Goal: Task Accomplishment & Management: Manage account settings

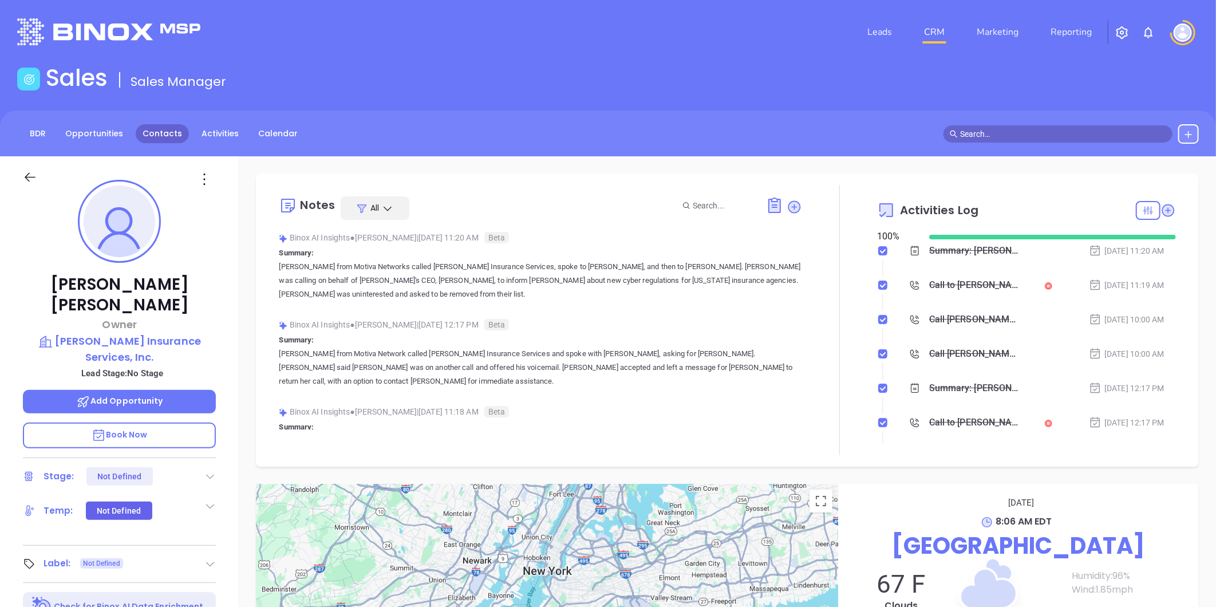
click at [167, 132] on link "Contacts" at bounding box center [162, 133] width 53 height 19
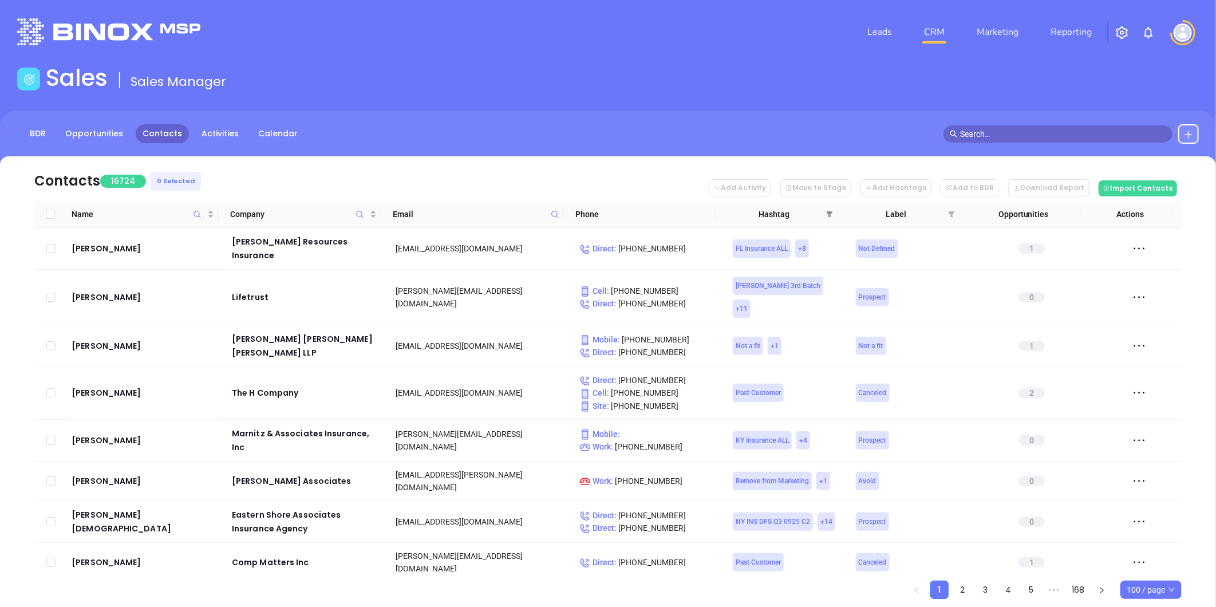
drag, startPoint x: 832, startPoint y: 212, endPoint x: 825, endPoint y: 213, distance: 7.0
click at [832, 212] on icon "filter" at bounding box center [829, 214] width 6 height 6
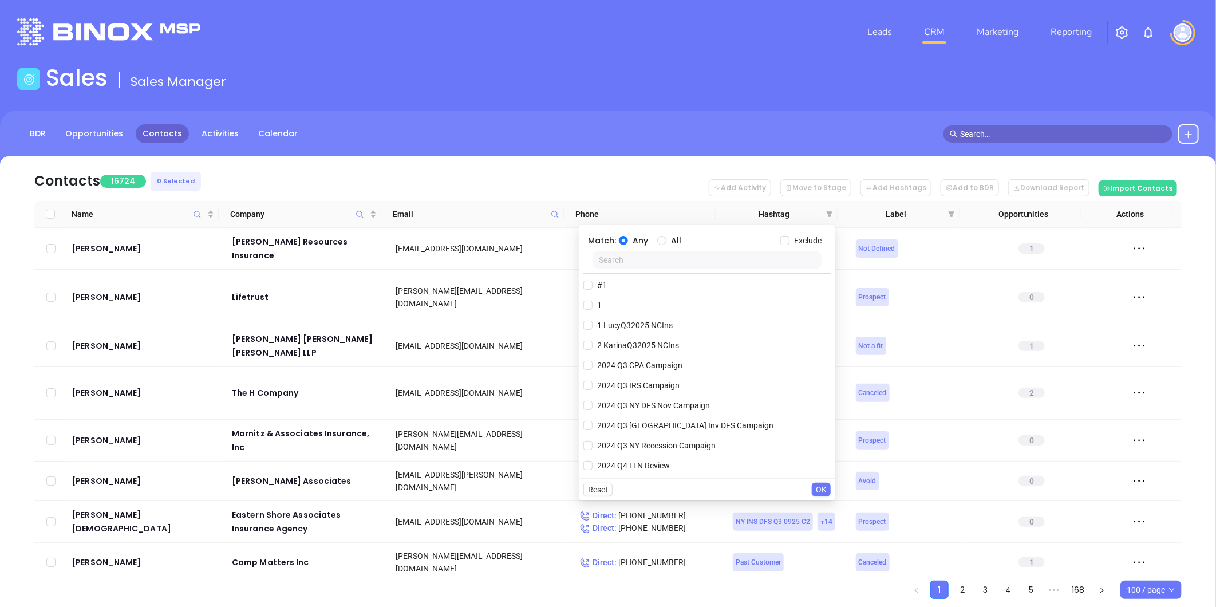
click at [603, 264] on input "text" at bounding box center [706, 259] width 229 height 17
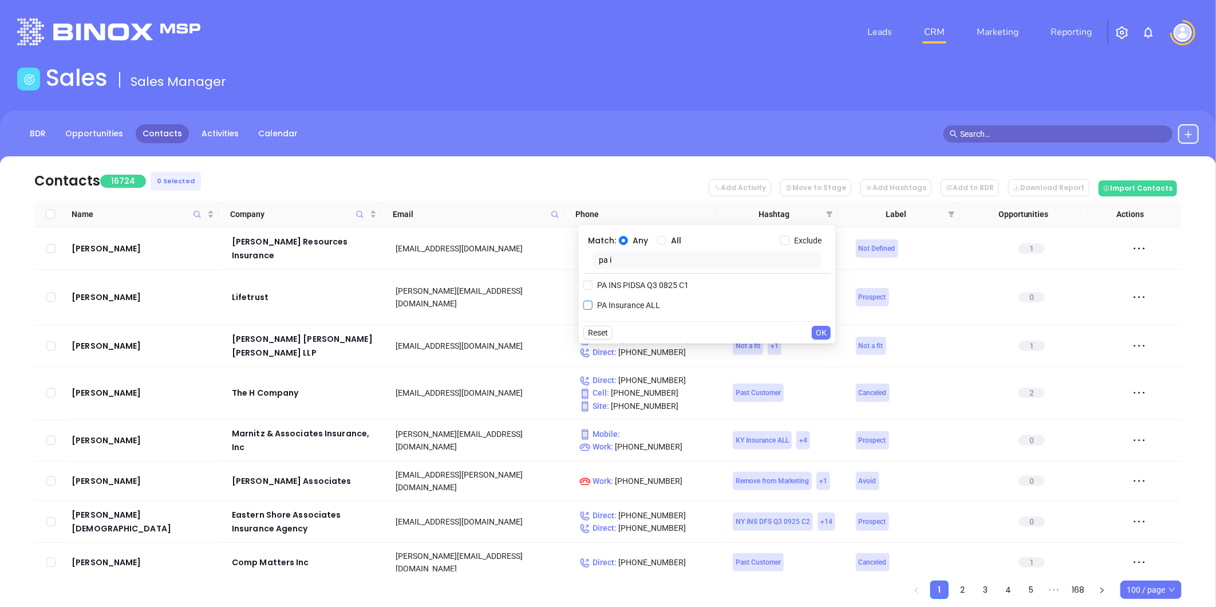
type input "pa i"
click at [616, 304] on span "PA Insurance ALL" at bounding box center [628, 305] width 72 height 13
click at [592, 304] on input "PA Insurance ALL" at bounding box center [587, 304] width 9 height 9
checkbox input "true"
click at [662, 239] on input "All" at bounding box center [661, 240] width 9 height 9
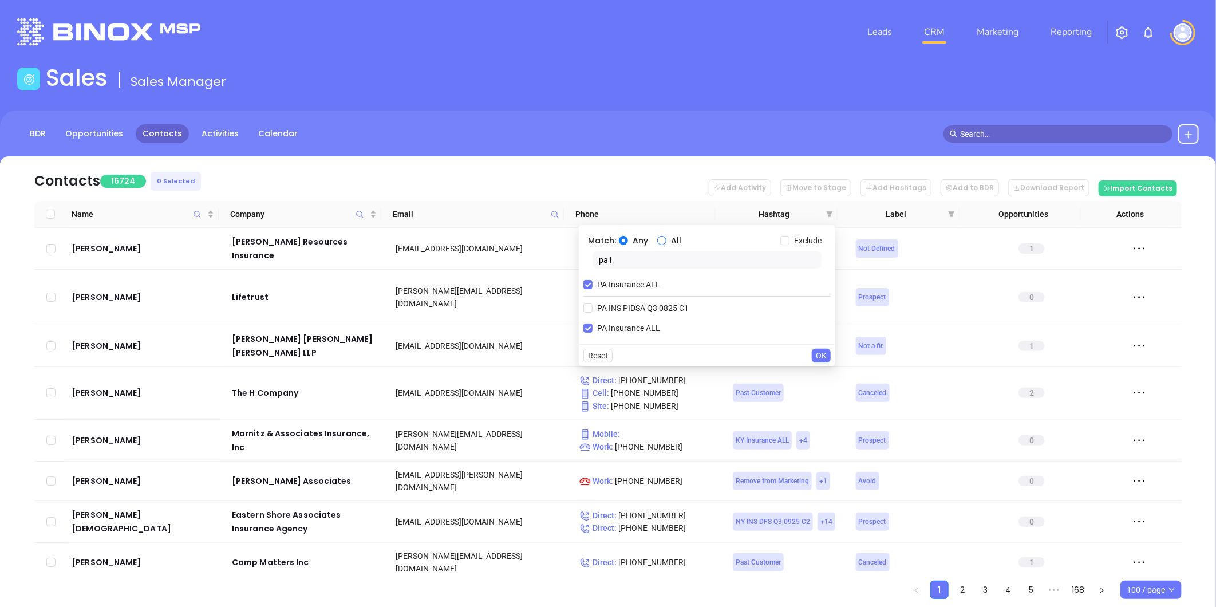
radio input "true"
drag, startPoint x: 626, startPoint y: 258, endPoint x: 475, endPoint y: 306, distance: 158.4
click at [475, 306] on body "Leads CRM Marketing Reporting Financial Leads Leads Sales Sales Manager BDR Opp…" at bounding box center [608, 303] width 1216 height 607
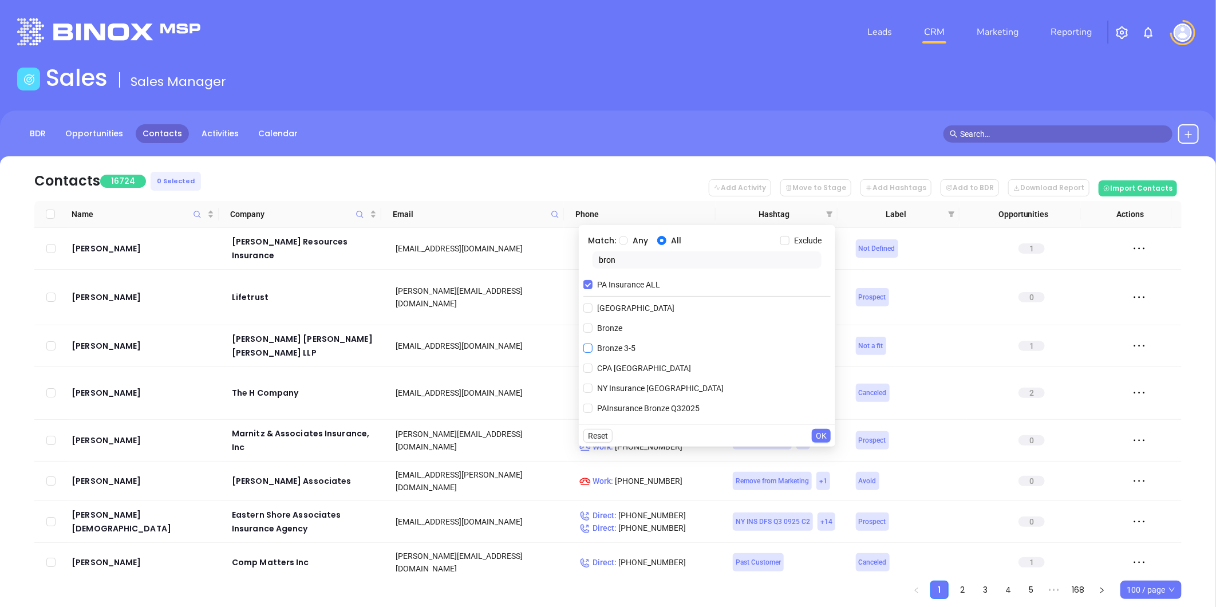
type input "bron"
click at [611, 354] on span "Bronze 3-5" at bounding box center [616, 348] width 48 height 13
click at [592, 353] on input "Bronze 3-5" at bounding box center [587, 347] width 9 height 9
checkbox input "true"
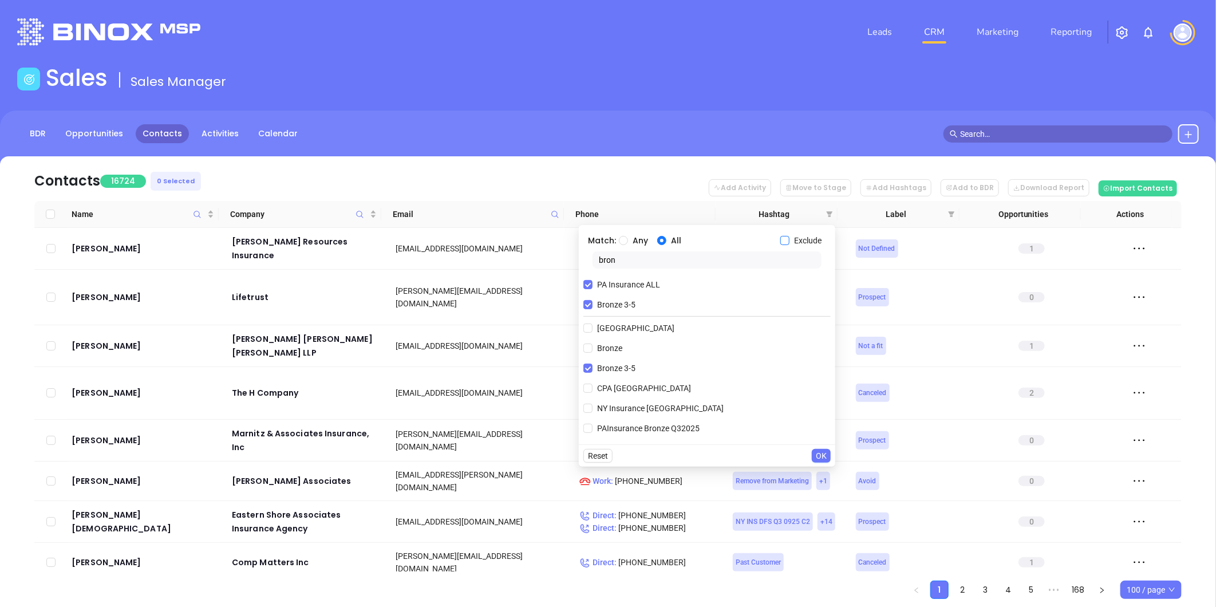
click at [788, 241] on input "Exclude" at bounding box center [784, 240] width 9 height 9
checkbox input "true"
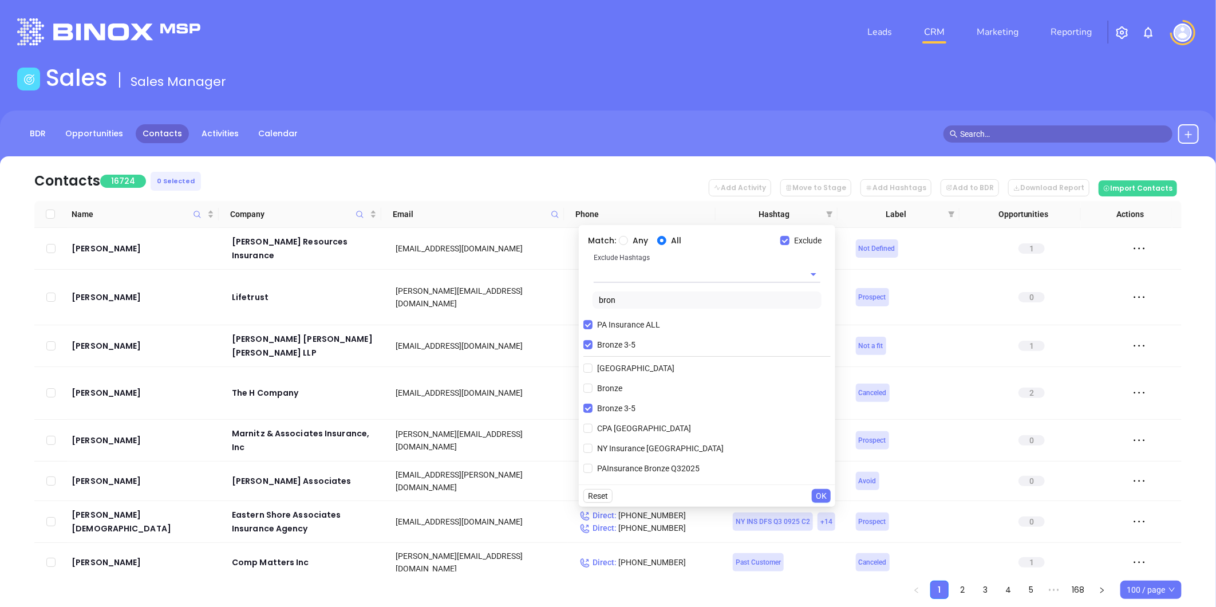
click at [661, 279] on input "text" at bounding box center [691, 274] width 195 height 17
type input "extra"
click at [665, 298] on li "Extra Contact" at bounding box center [707, 300] width 227 height 21
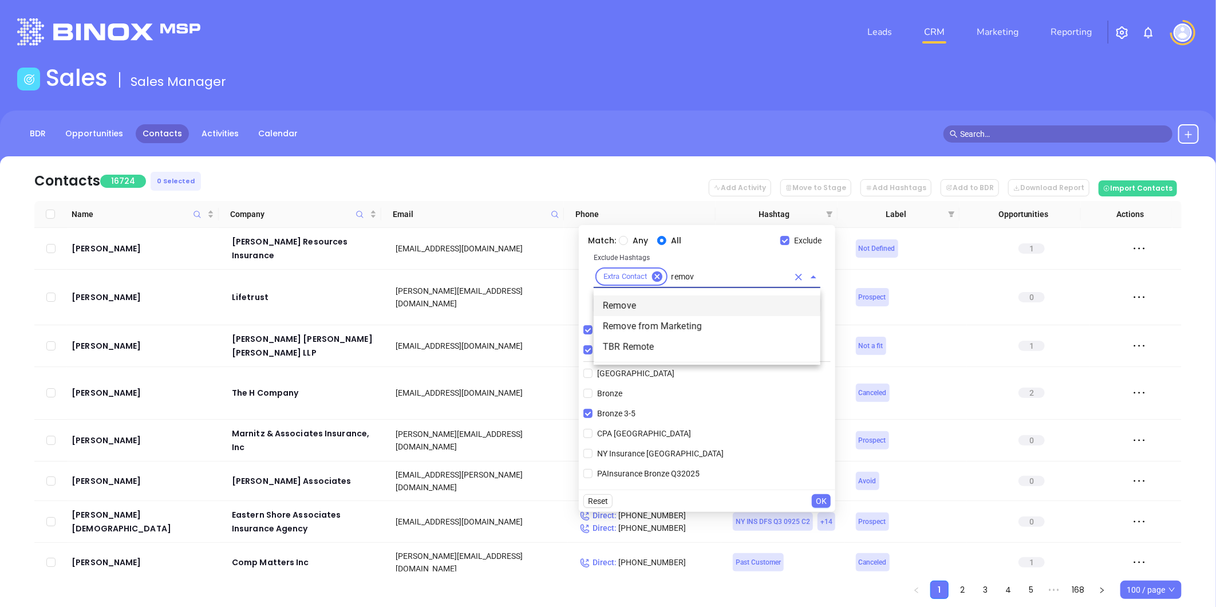
type input "remove"
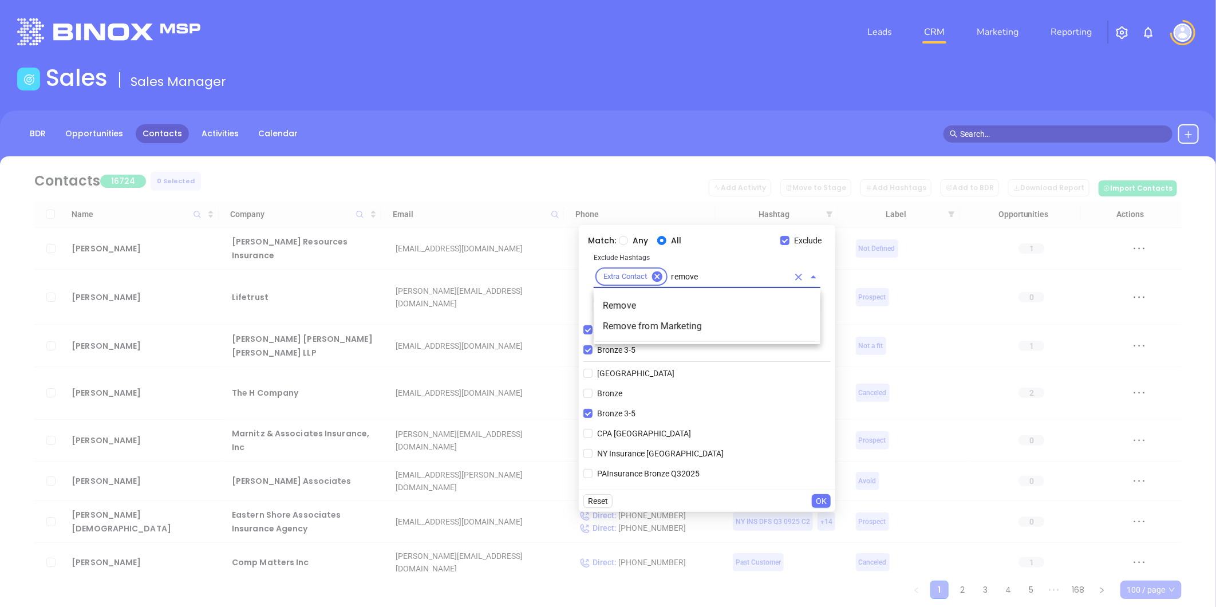
click at [636, 299] on li "Remove" at bounding box center [707, 305] width 227 height 21
type input "remove"
click at [637, 321] on li "Remove from Marketing" at bounding box center [707, 326] width 227 height 21
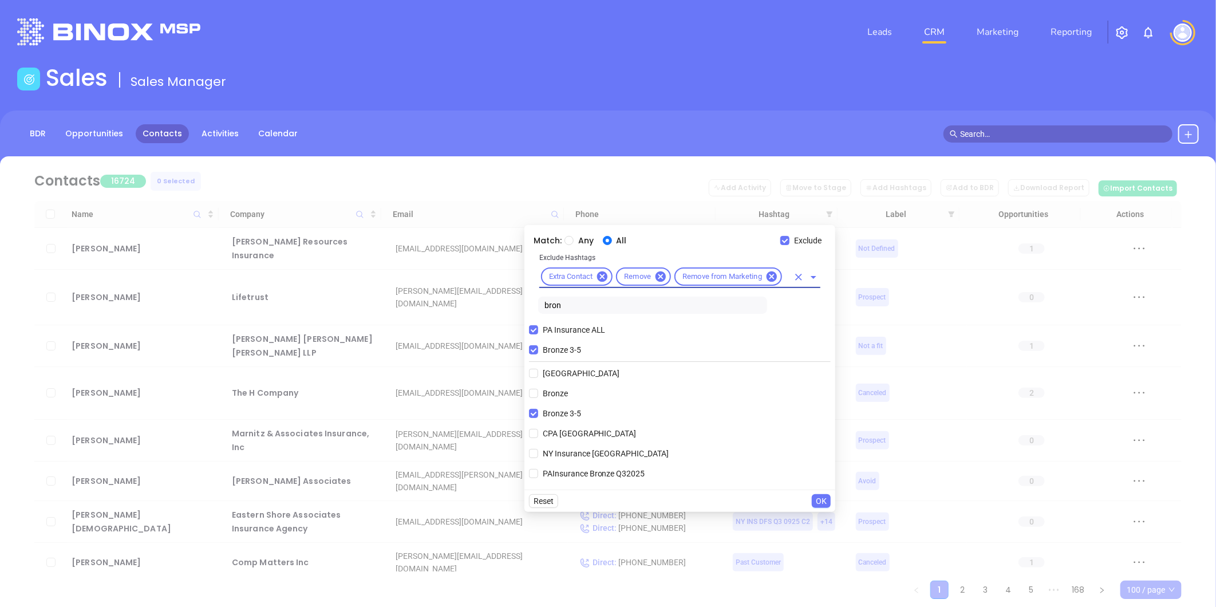
click at [782, 279] on div "Extra Contact Remove Remove from Marketing" at bounding box center [679, 277] width 281 height 22
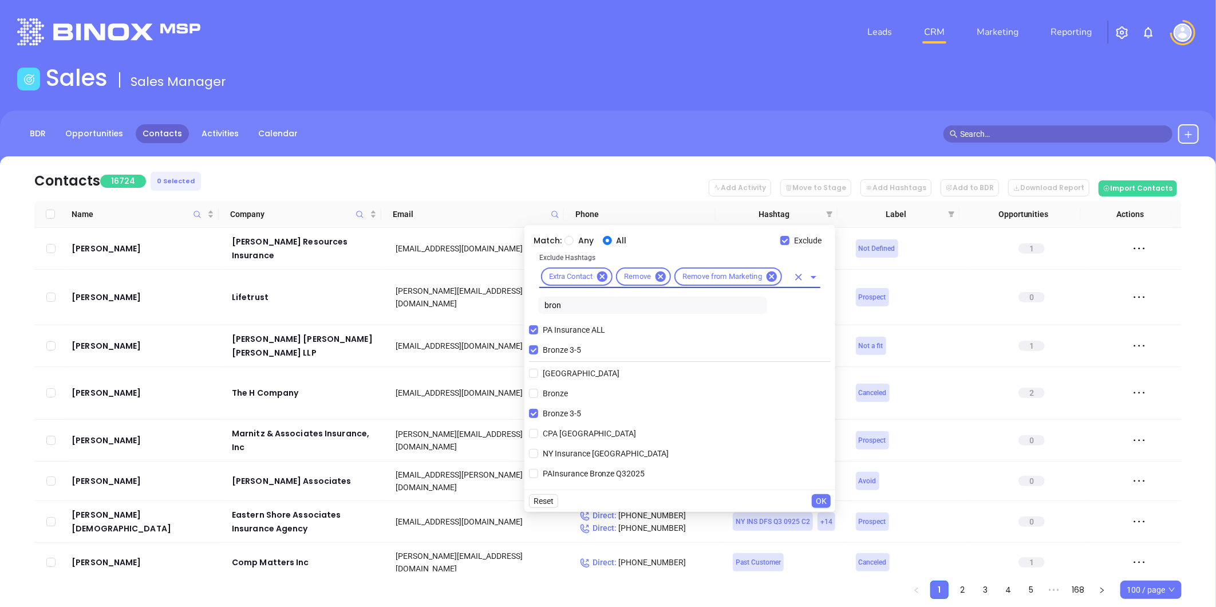
click at [786, 278] on input "text" at bounding box center [786, 277] width 5 height 14
type input "discar"
click at [659, 315] on li "Discarded Contact" at bounding box center [680, 305] width 282 height 21
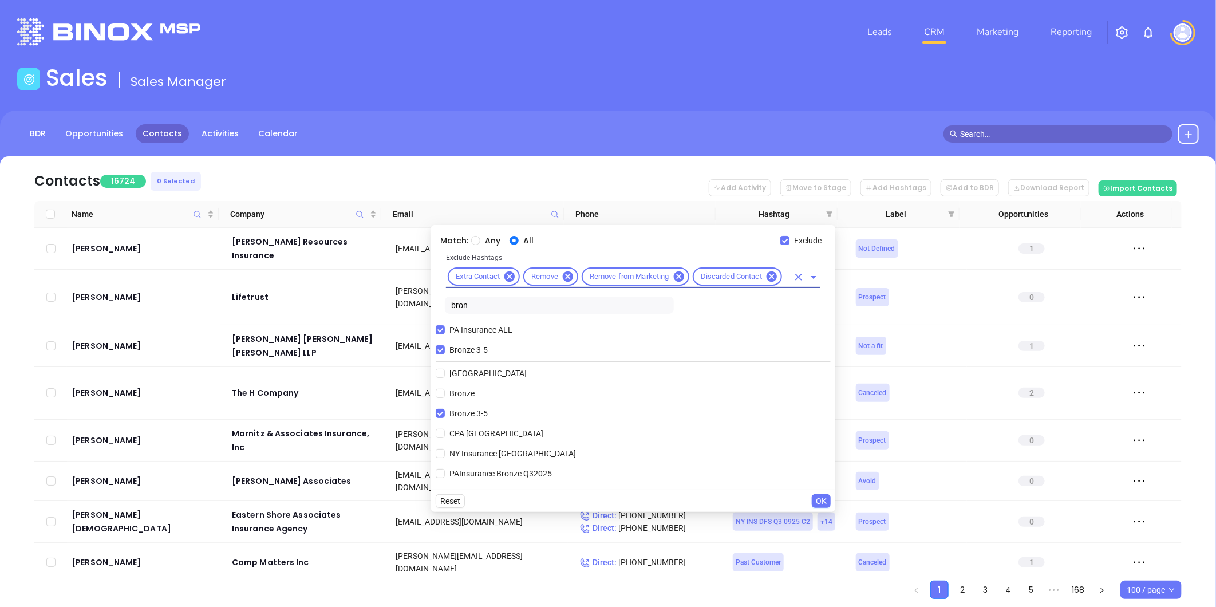
scroll to position [0, 0]
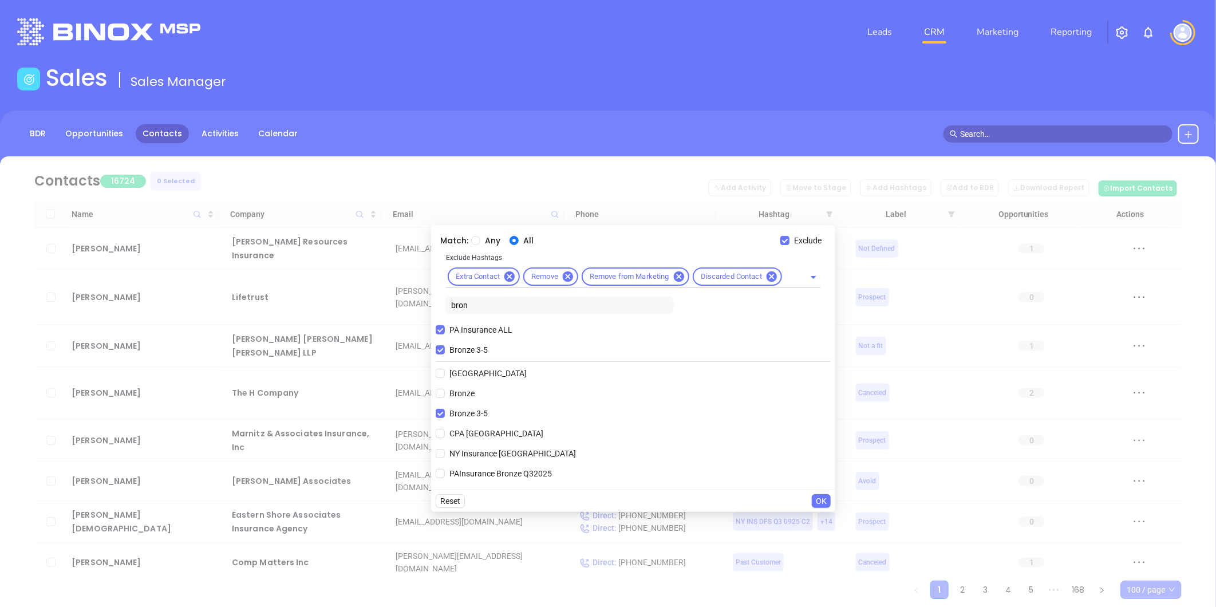
click at [823, 499] on span "OK" at bounding box center [821, 500] width 11 height 13
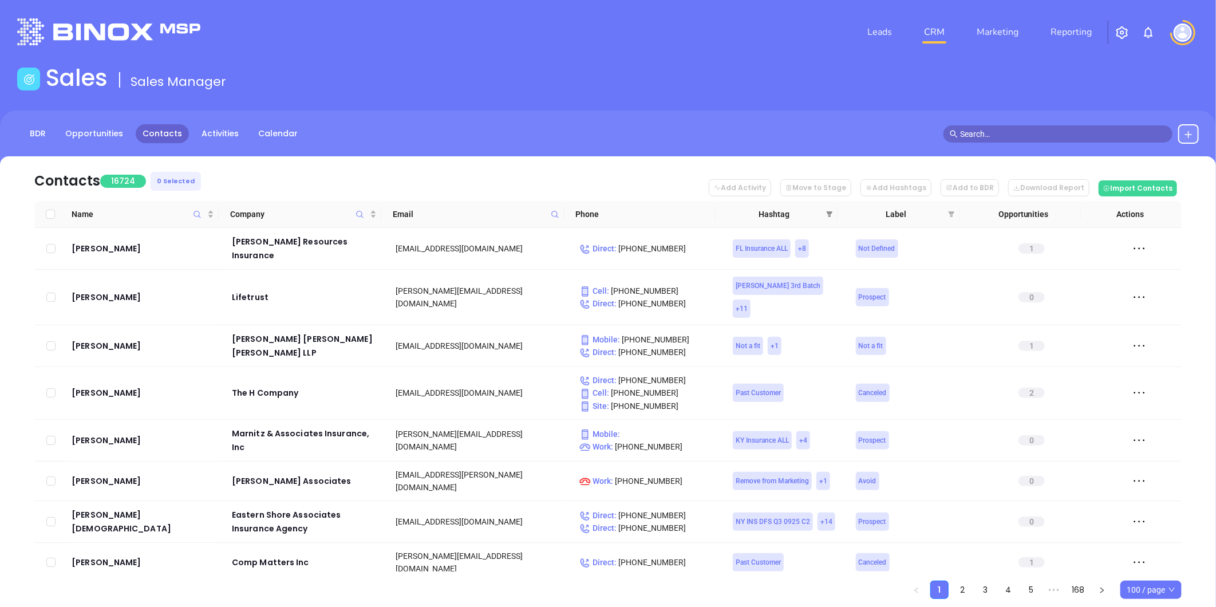
drag, startPoint x: 825, startPoint y: 213, endPoint x: 833, endPoint y: 219, distance: 9.8
click at [826, 213] on icon "filter" at bounding box center [829, 214] width 7 height 7
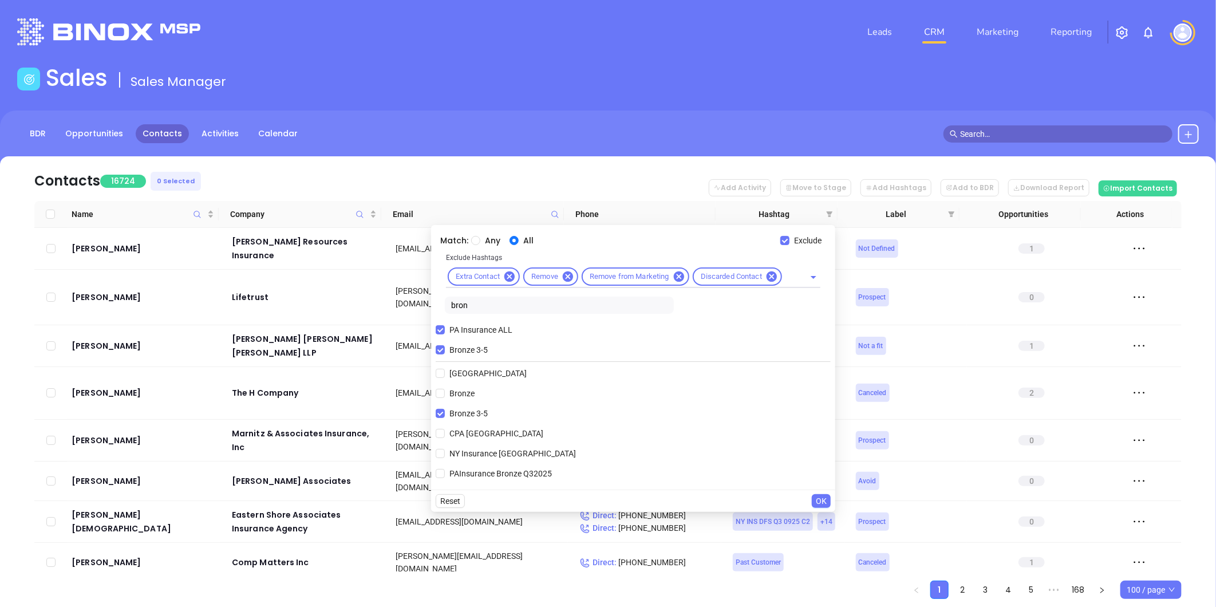
click at [817, 506] on span "OK" at bounding box center [821, 500] width 11 height 13
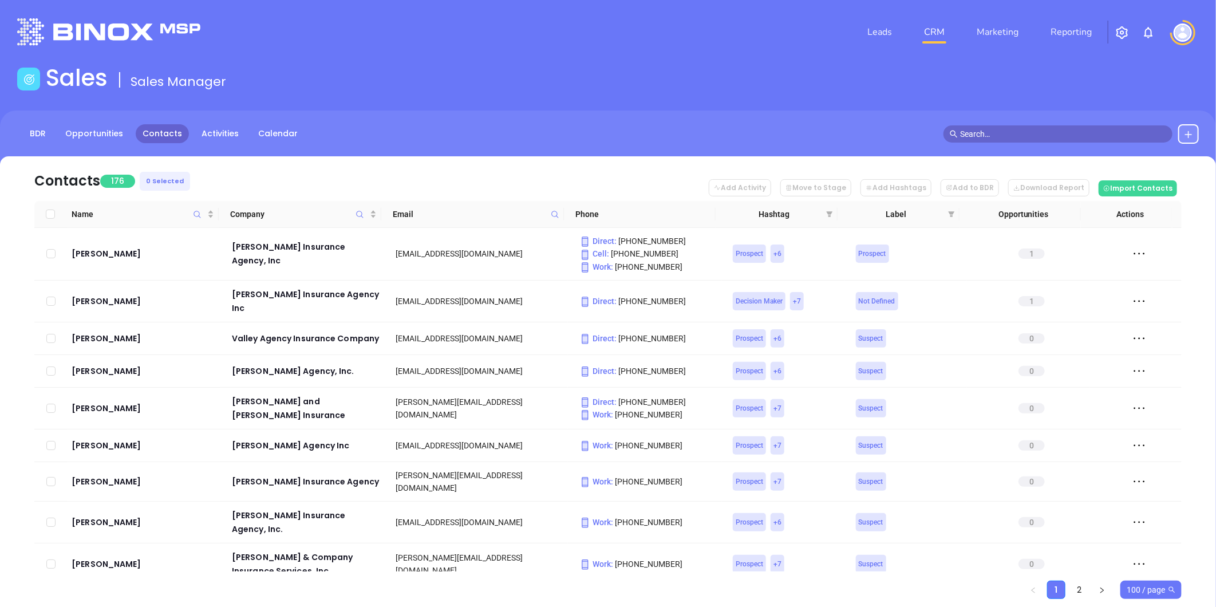
click at [1135, 587] on span "100 / page" at bounding box center [1150, 589] width 49 height 17
click at [1144, 569] on div "500 / page" at bounding box center [1150, 566] width 43 height 13
drag, startPoint x: 371, startPoint y: 209, endPoint x: 456, endPoint y: 199, distance: 86.0
click at [371, 209] on div "Company" at bounding box center [303, 214] width 146 height 13
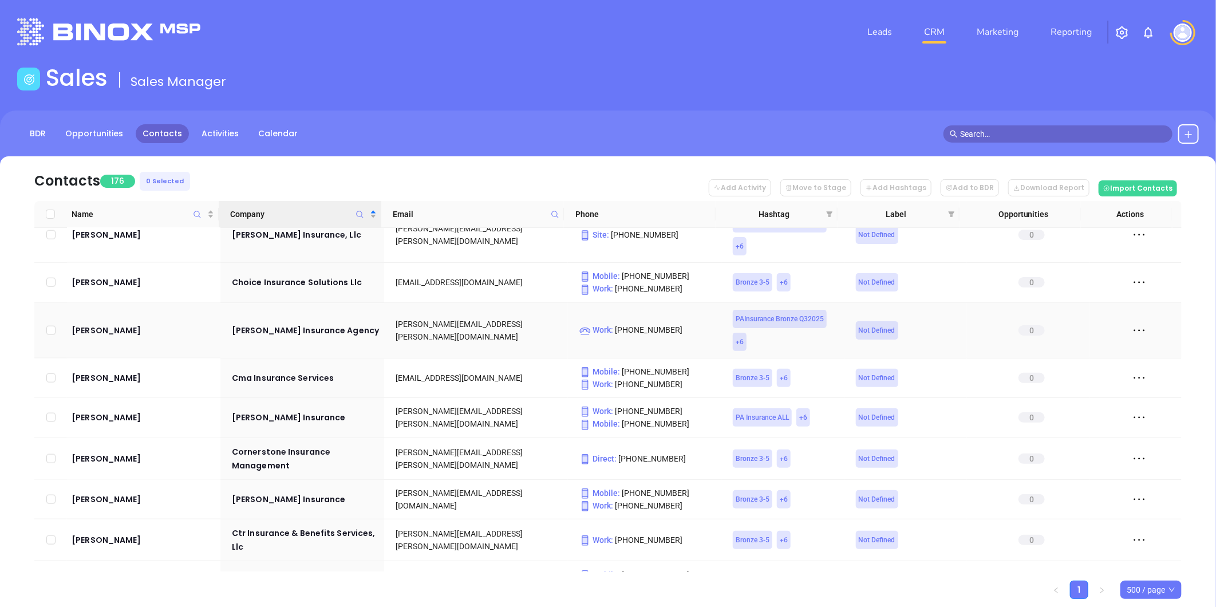
scroll to position [954, 0]
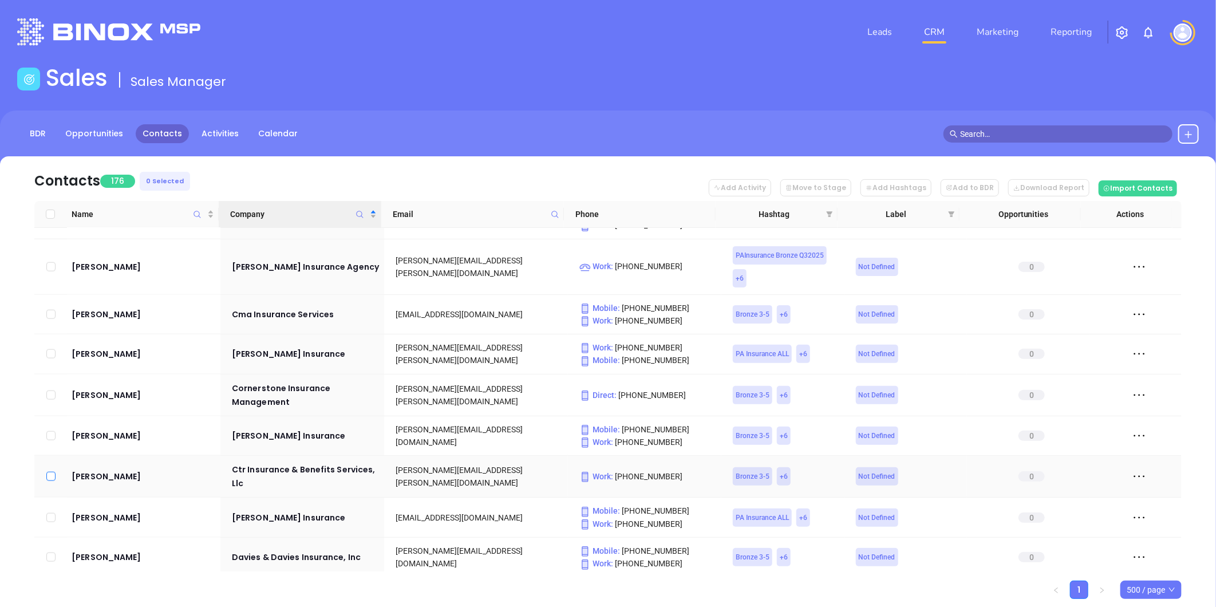
click at [49, 472] on input "checkbox" at bounding box center [50, 476] width 9 height 9
checkbox input "true"
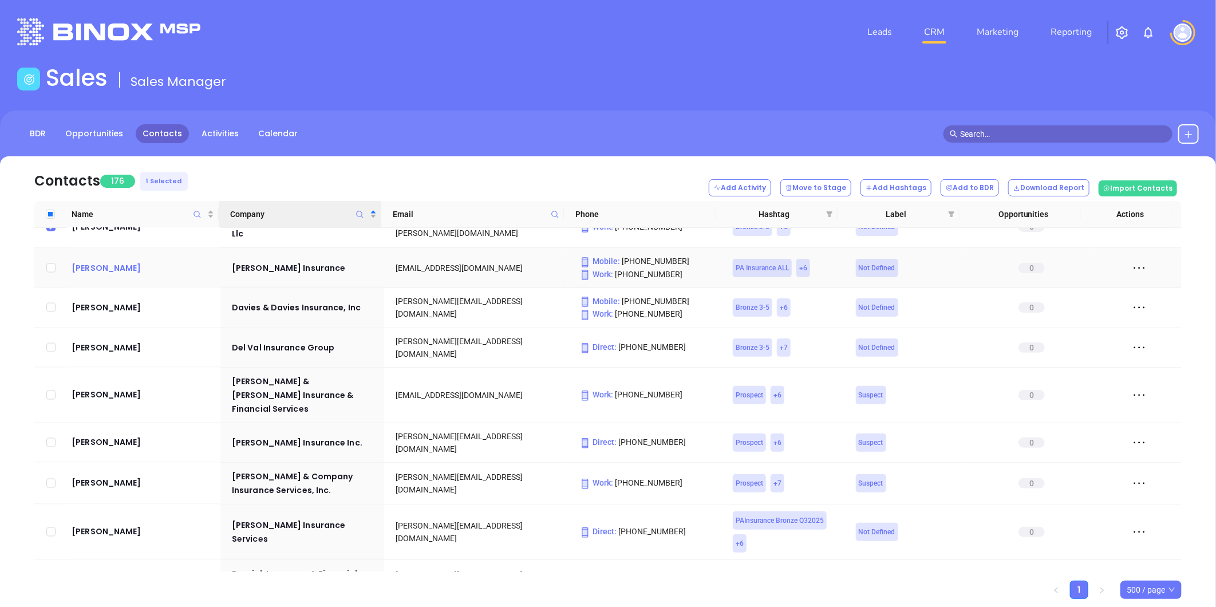
scroll to position [1208, 0]
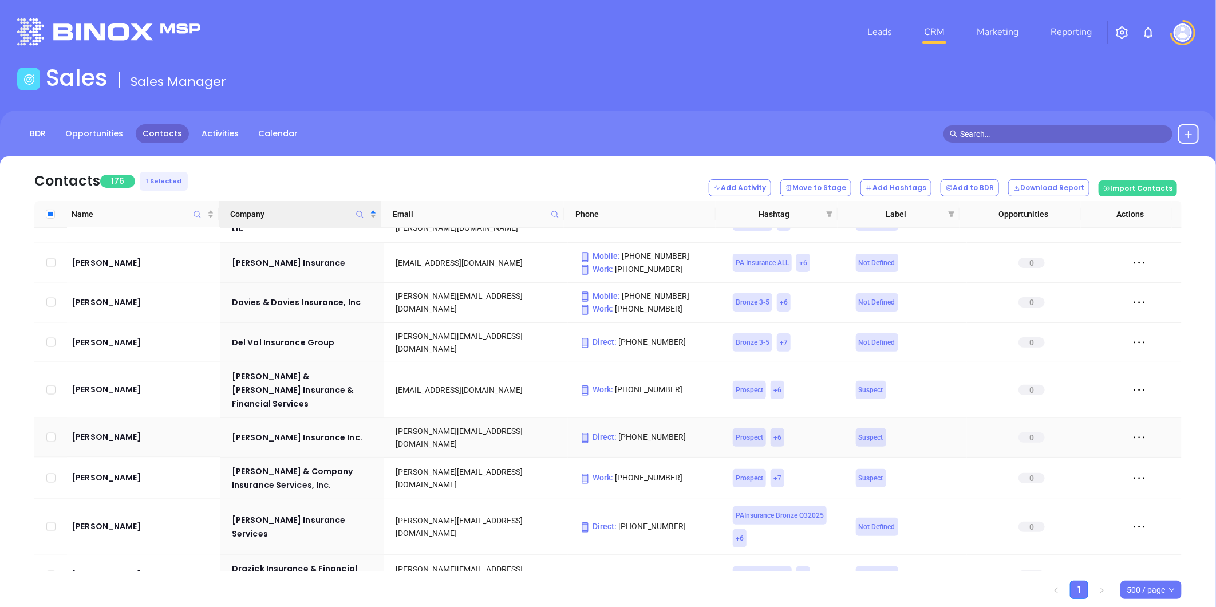
drag, startPoint x: 52, startPoint y: 383, endPoint x: 64, endPoint y: 371, distance: 17.4
click at [52, 433] on input "checkbox" at bounding box center [50, 437] width 9 height 9
checkbox input "true"
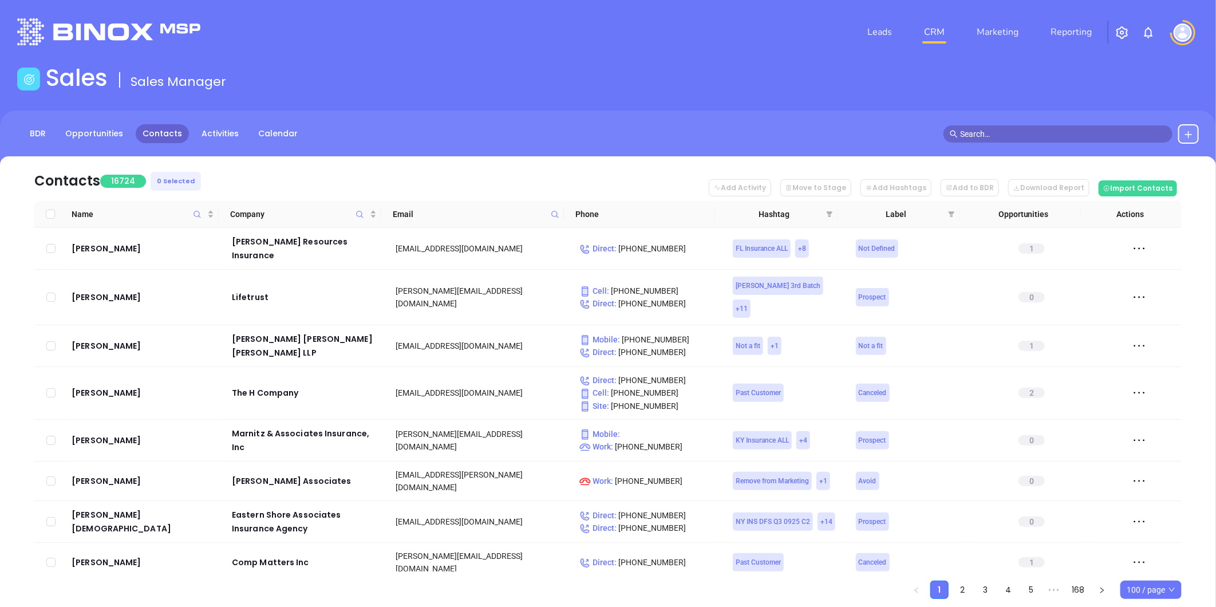
click at [553, 214] on icon at bounding box center [555, 214] width 9 height 9
click at [527, 236] on input "text" at bounding box center [499, 239] width 116 height 18
paste input "scombs@combsandco.com"
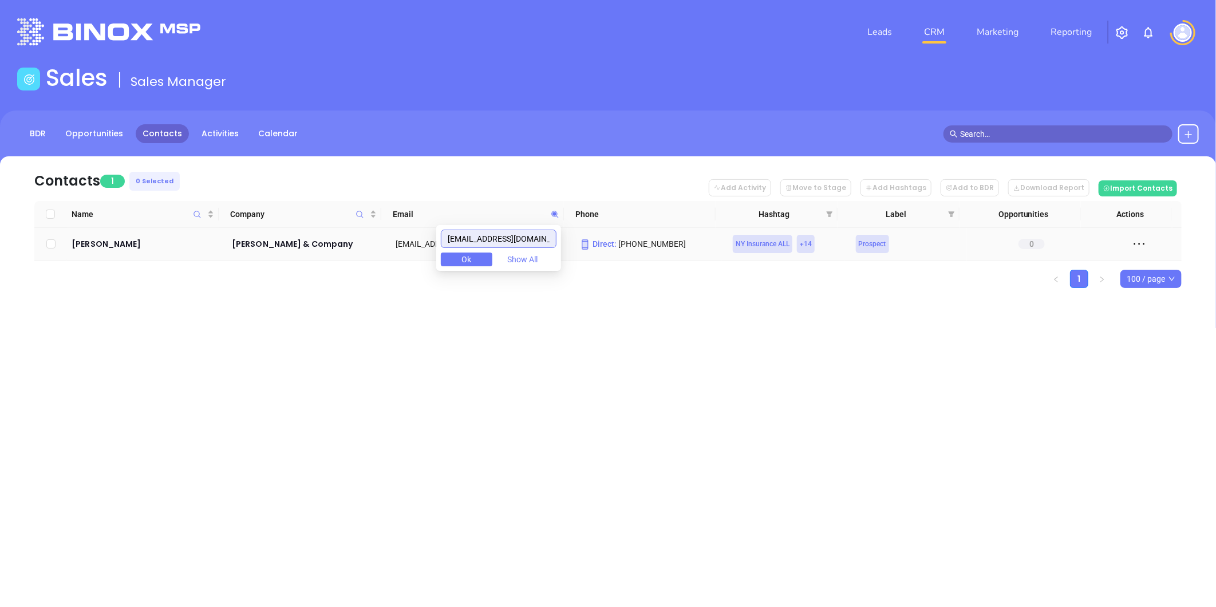
drag, startPoint x: 486, startPoint y: 239, endPoint x: 410, endPoint y: 248, distance: 77.2
click at [410, 248] on body "Leads CRM Marketing Reporting Financial Leads Leads Sales Sales Manager BDR Opp…" at bounding box center [608, 303] width 1216 height 607
type input "combsandco.com"
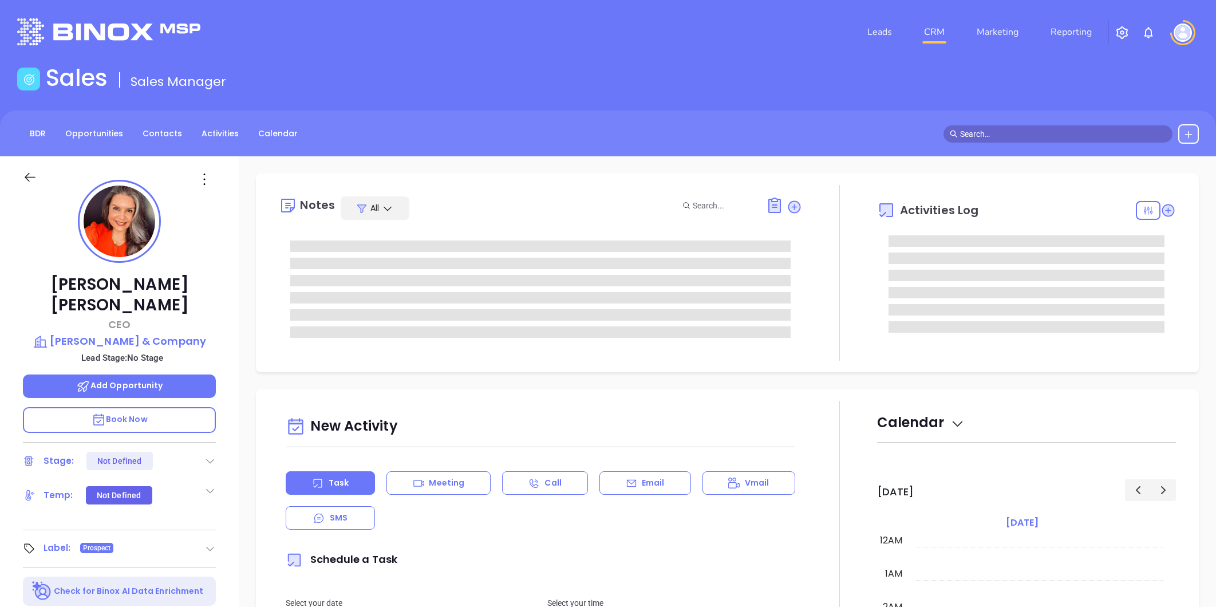
type input "[PERSON_NAME]"
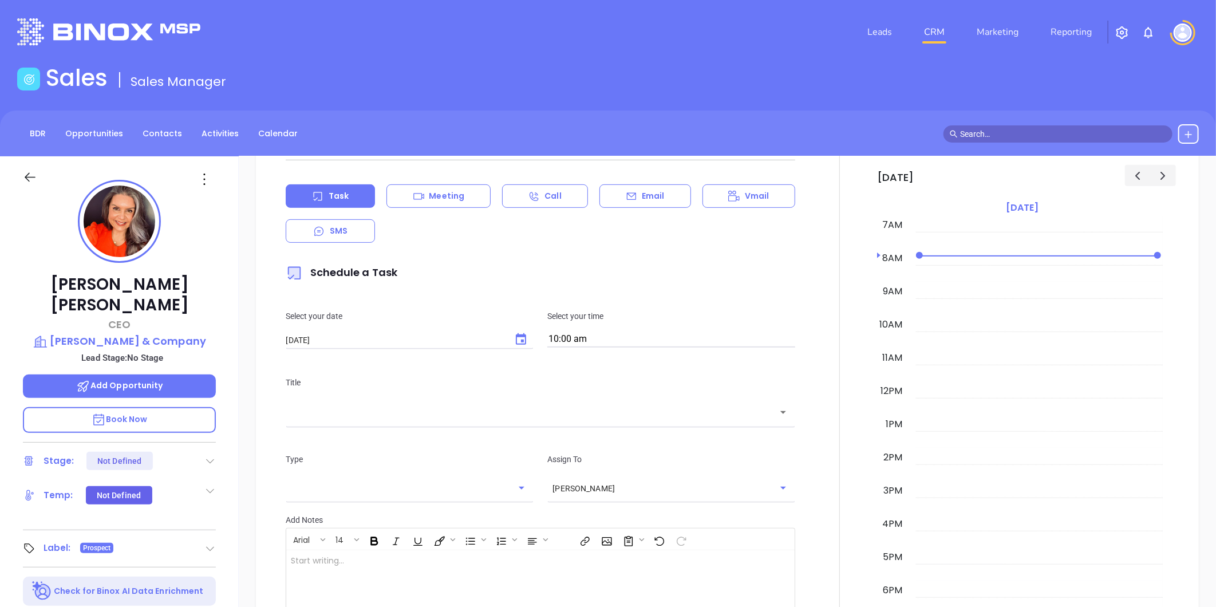
scroll to position [351, 0]
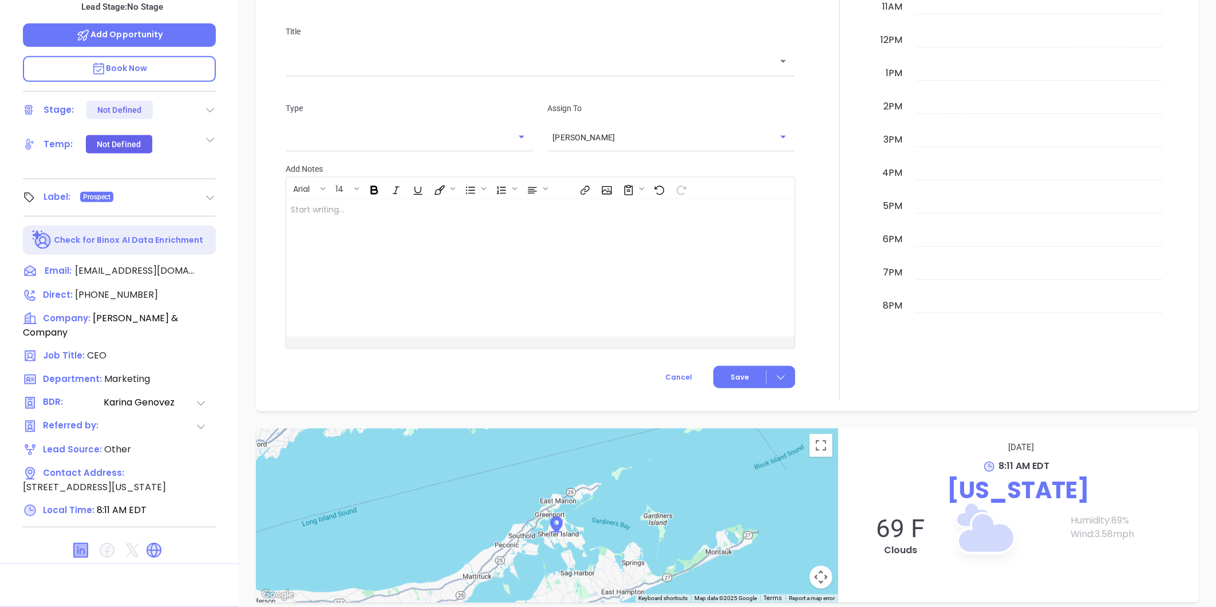
click at [81, 543] on icon at bounding box center [81, 550] width 14 height 14
click at [149, 543] on icon at bounding box center [154, 550] width 14 height 14
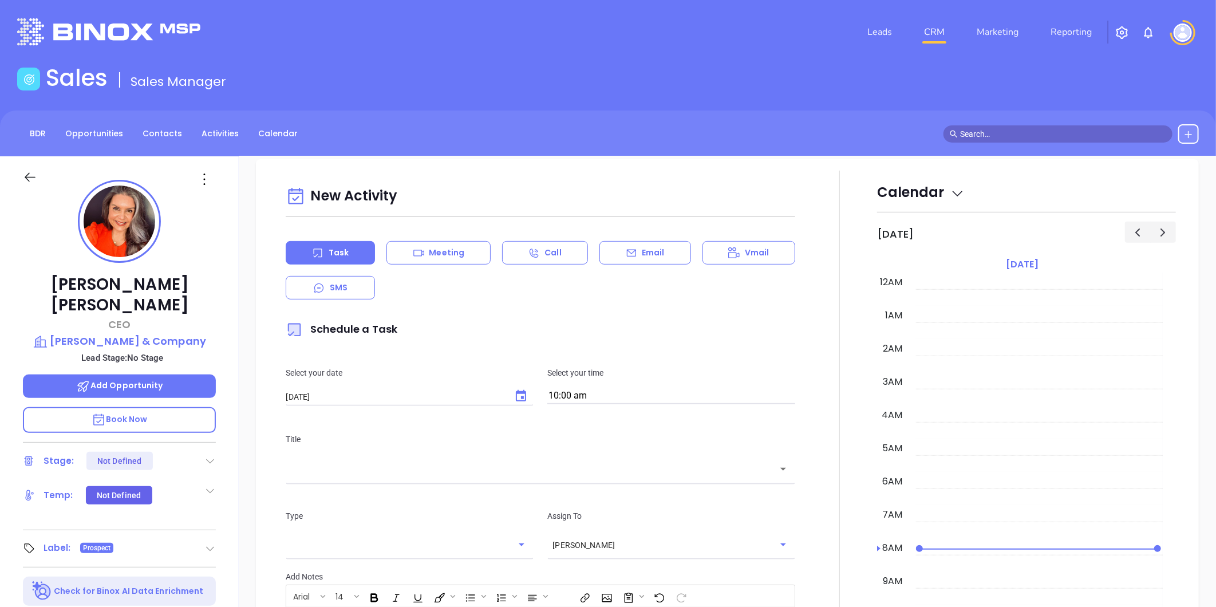
scroll to position [0, 0]
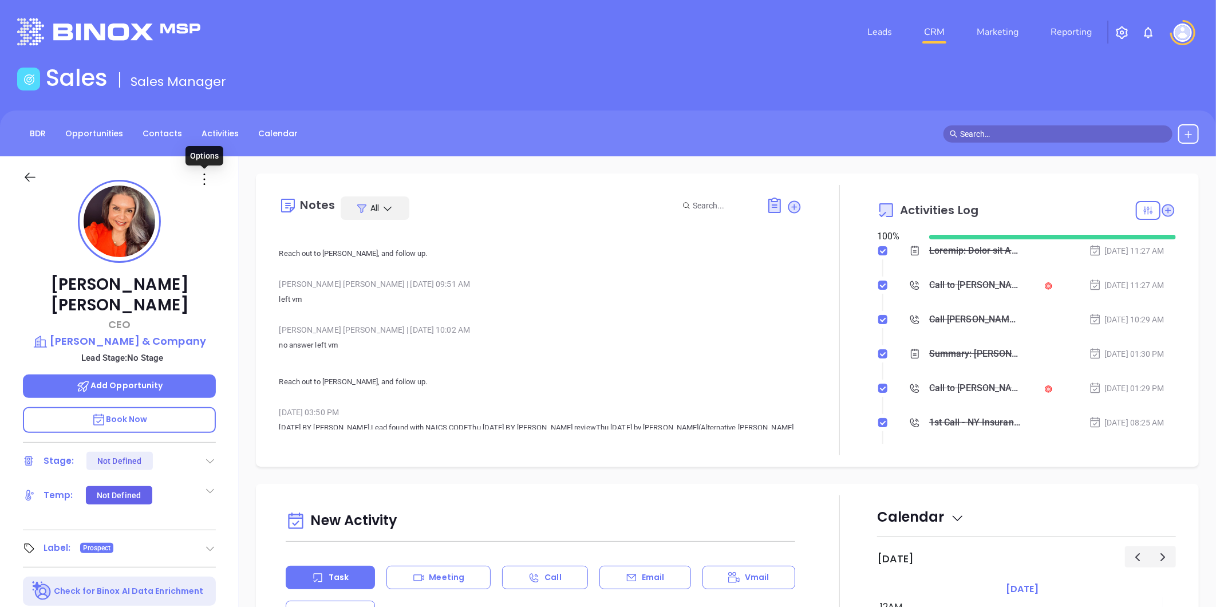
click at [205, 179] on icon at bounding box center [204, 179] width 18 height 18
click at [656, 292] on p "left vm" at bounding box center [540, 299] width 523 height 14
click at [202, 180] on icon at bounding box center [204, 179] width 18 height 18
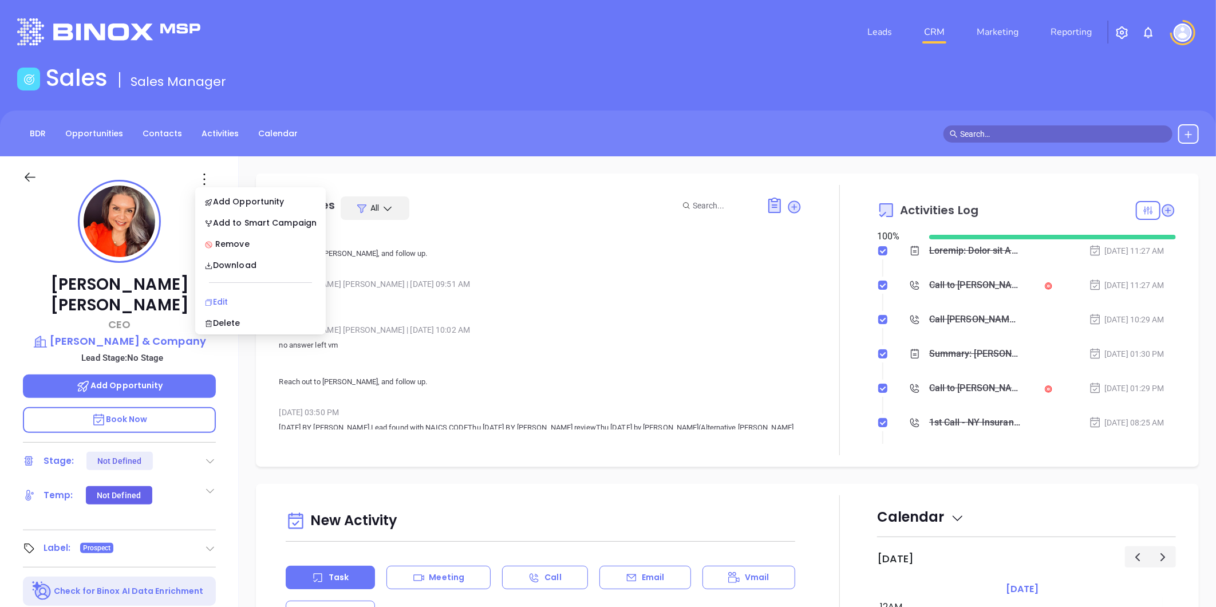
click at [217, 300] on div "Edit" at bounding box center [260, 301] width 112 height 13
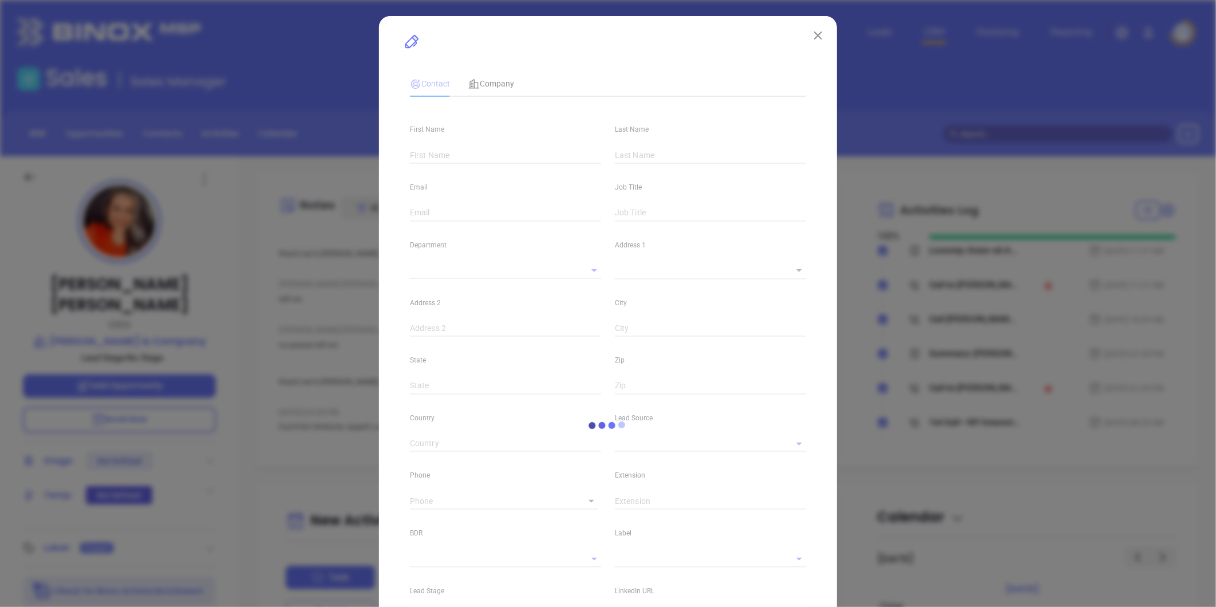
type input "Susan"
type input "Combs"
type input "scombs@combsandco.com"
type input "CEO"
type textarea "234 Fifth Avenue"
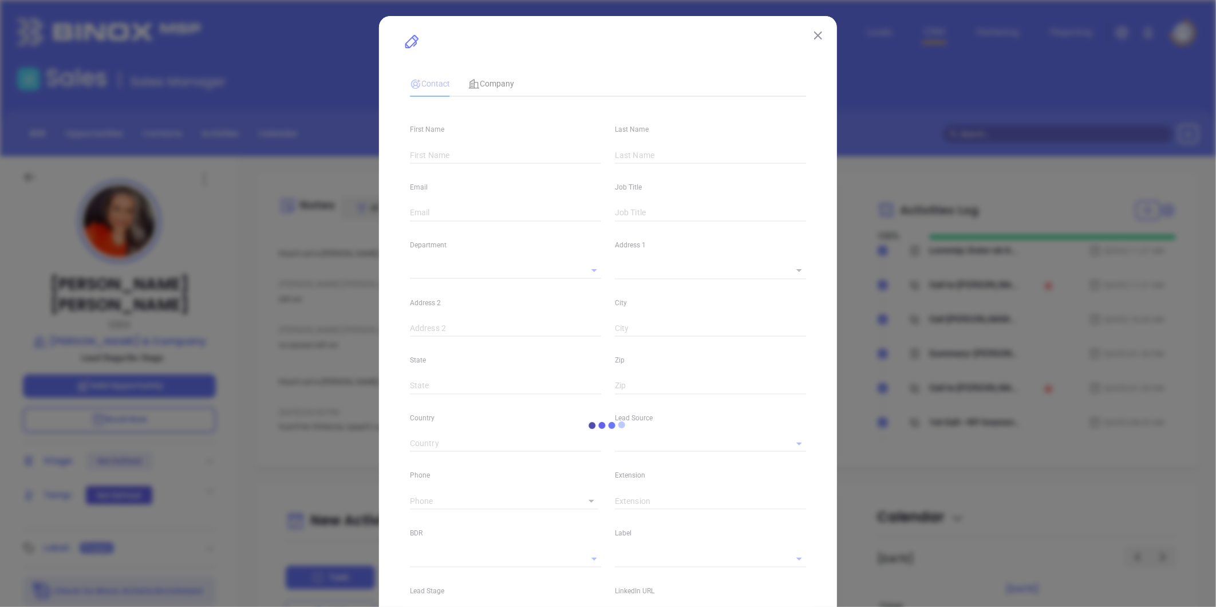
type input "1"
type input "Suite 501"
type input "New York"
type input "NY"
type input "10001"
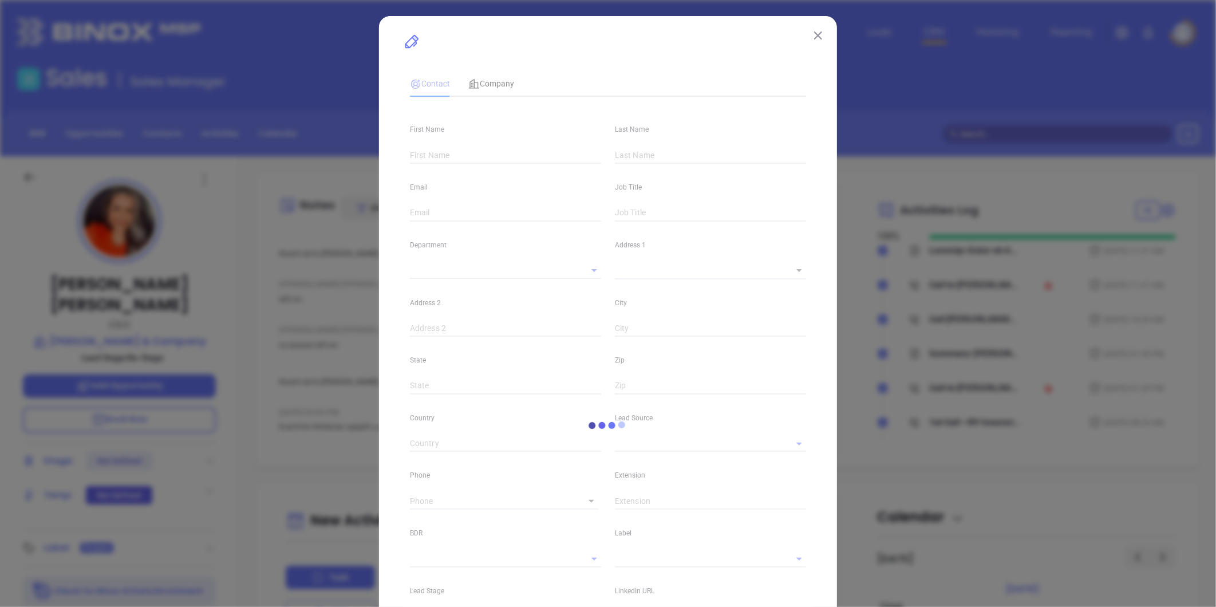
type input "www.linkedin.com/in/susan-l-combs"
type input "Marketing"
type input "Other"
type input "Karina Genovez"
type input "1"
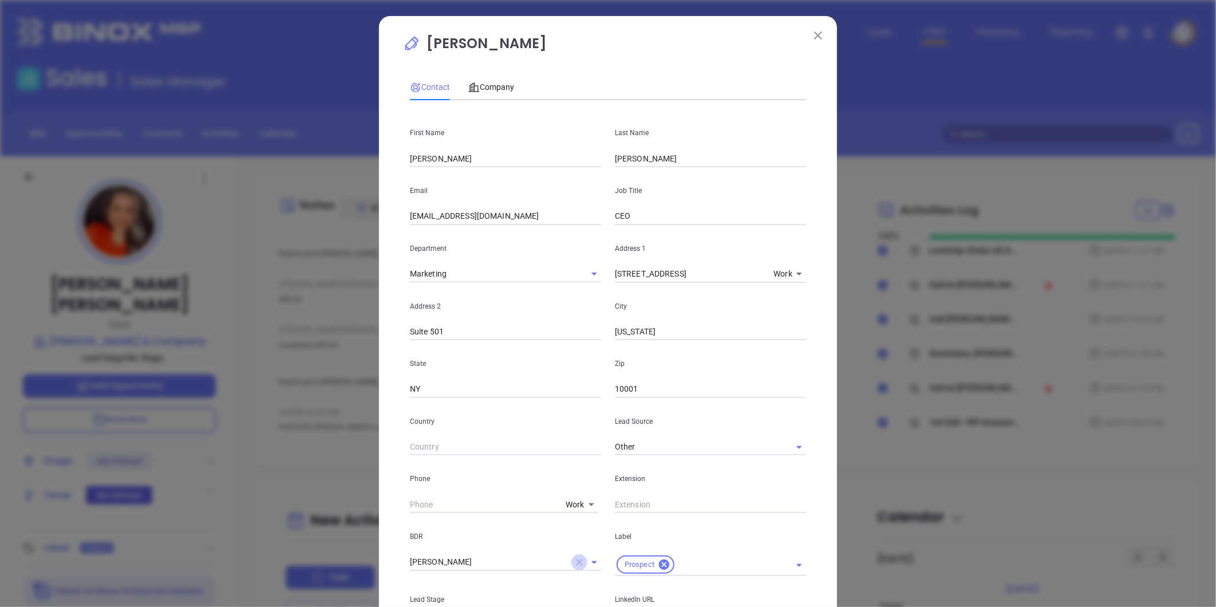
click at [576, 559] on icon "Clear" at bounding box center [579, 562] width 7 height 7
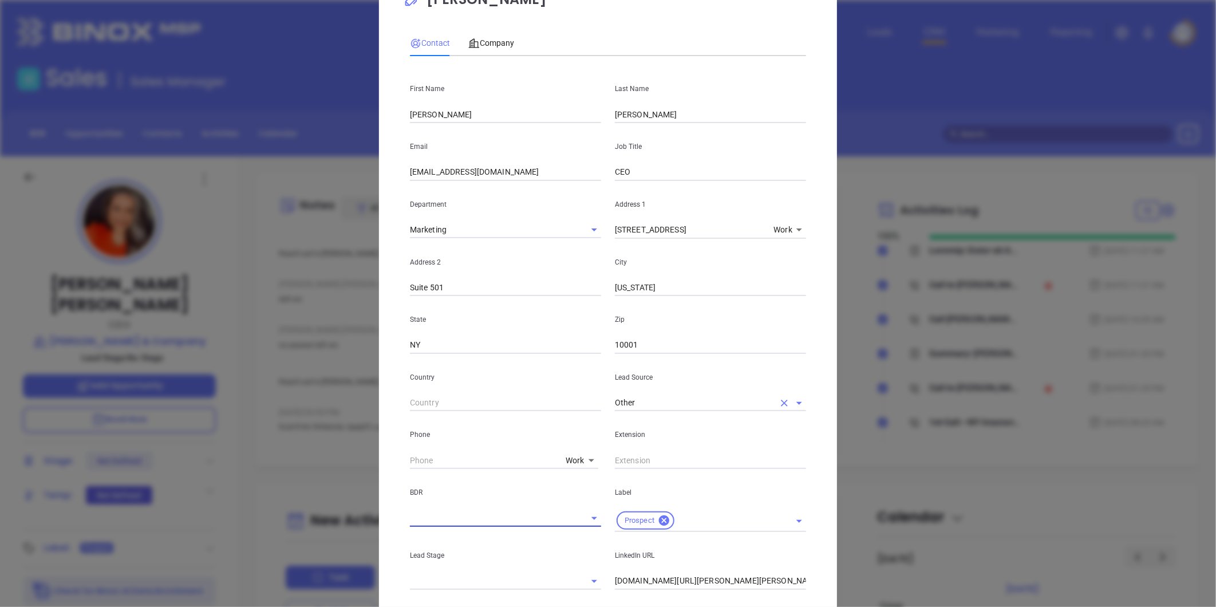
scroll to position [127, 0]
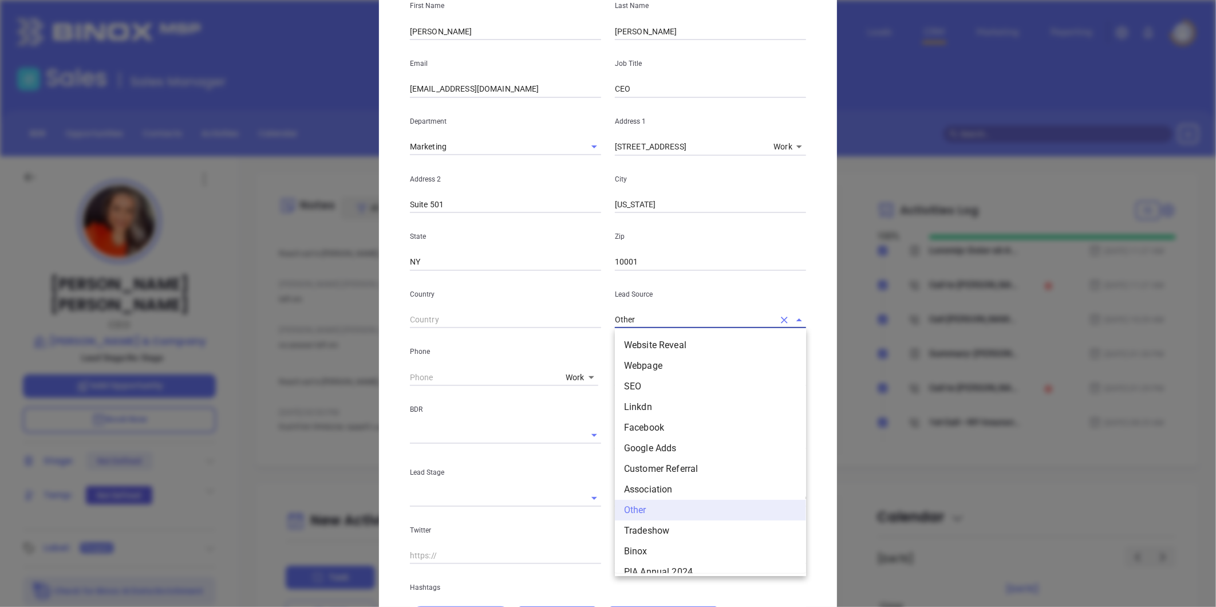
click at [701, 327] on input "Other" at bounding box center [694, 319] width 159 height 17
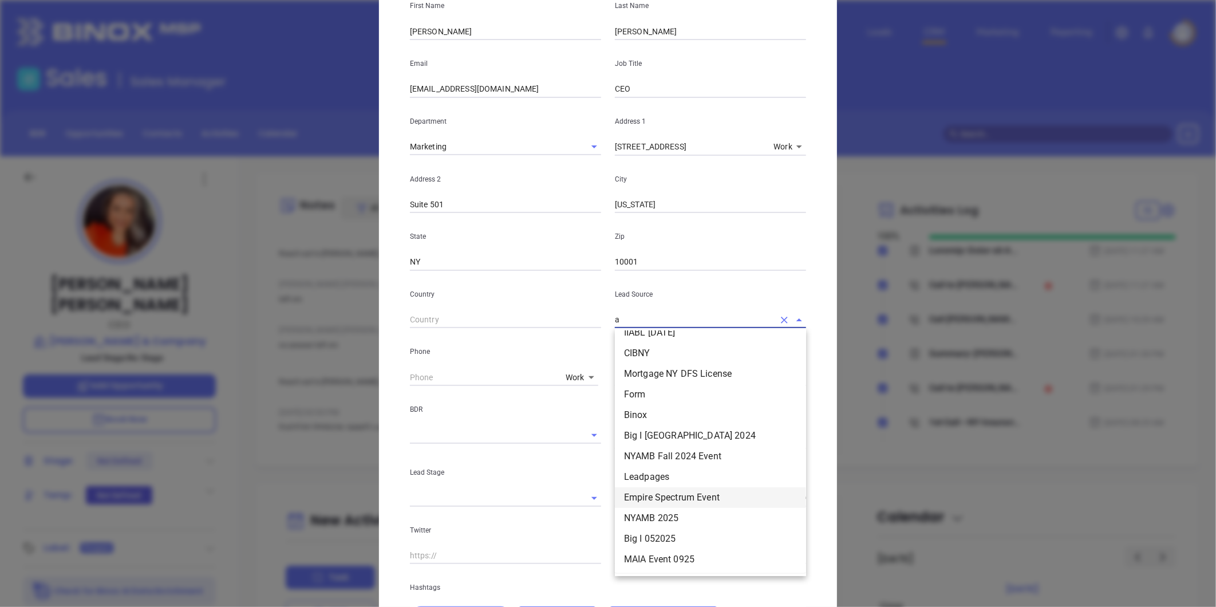
scroll to position [0, 0]
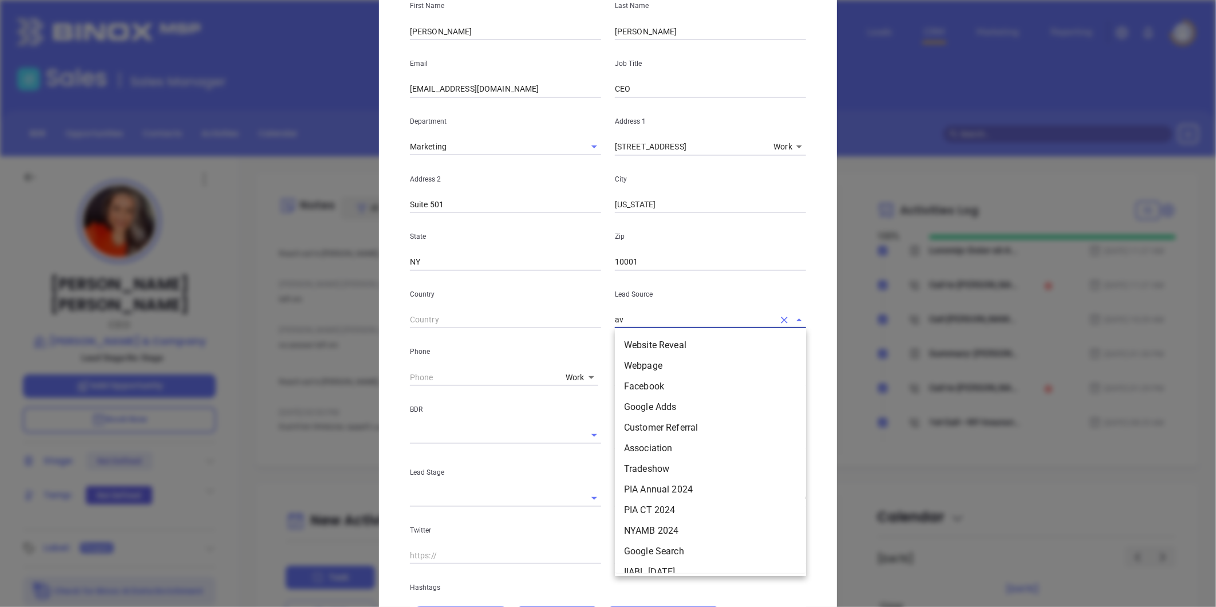
type input "a"
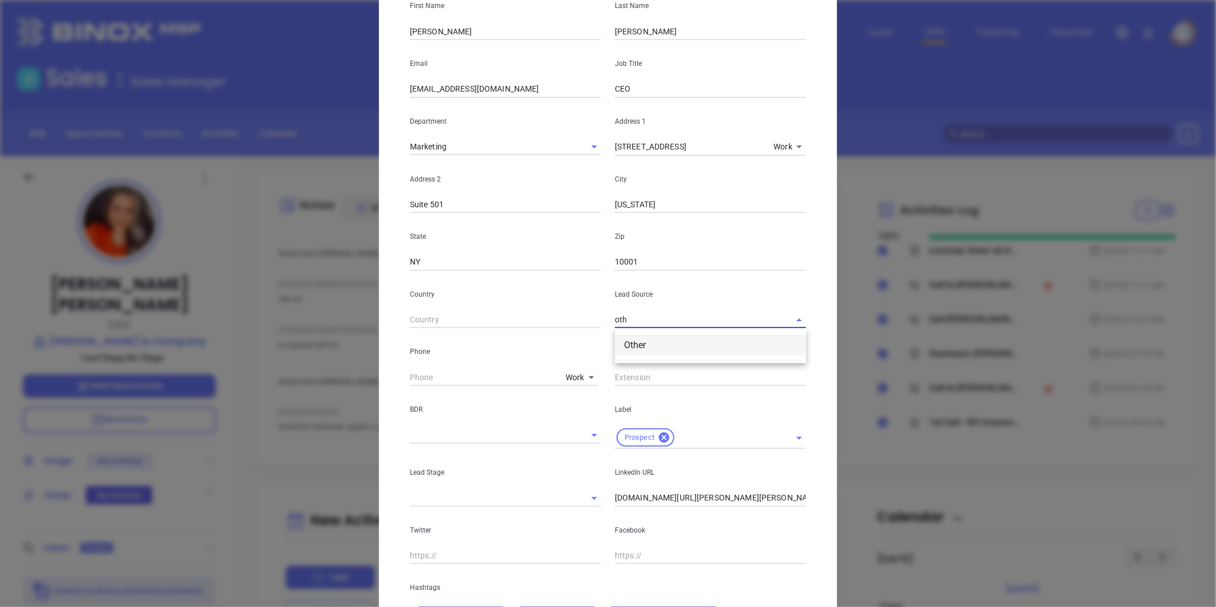
click at [672, 348] on li "Other" at bounding box center [710, 345] width 191 height 21
type input "Other"
click at [664, 440] on icon at bounding box center [664, 437] width 13 height 13
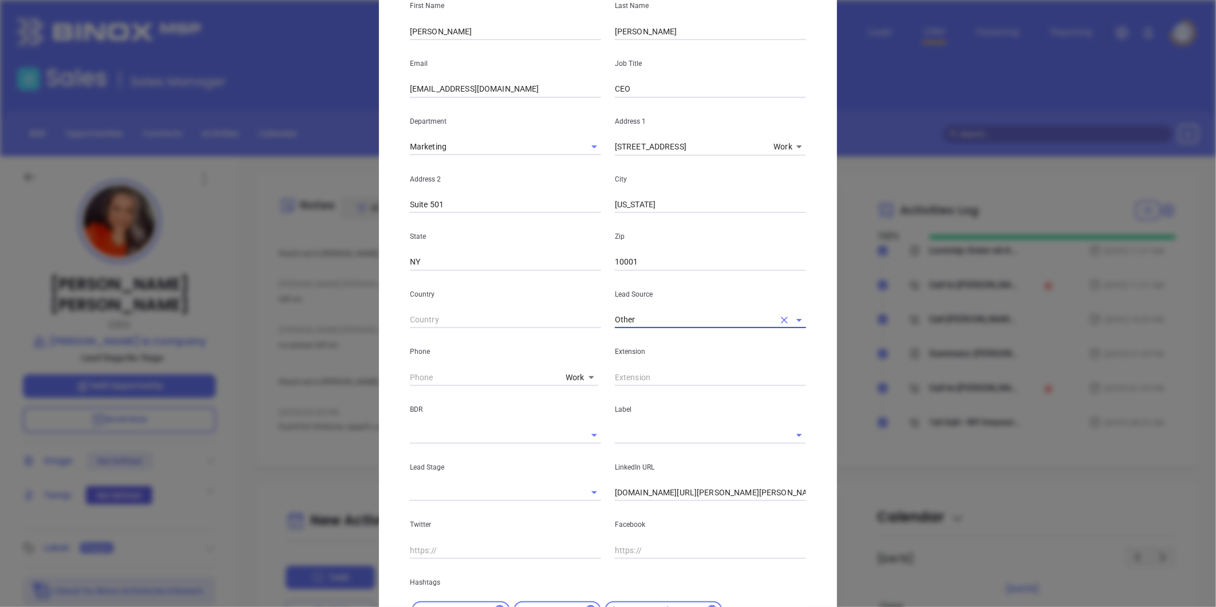
click at [665, 433] on input "text" at bounding box center [694, 434] width 159 height 17
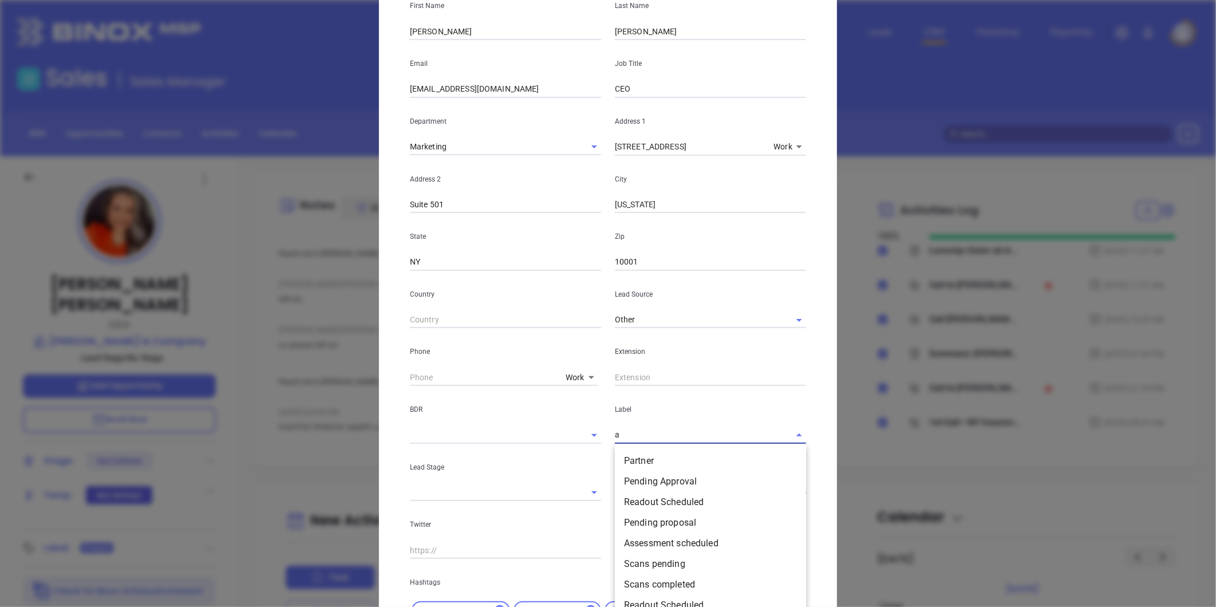
type input "av"
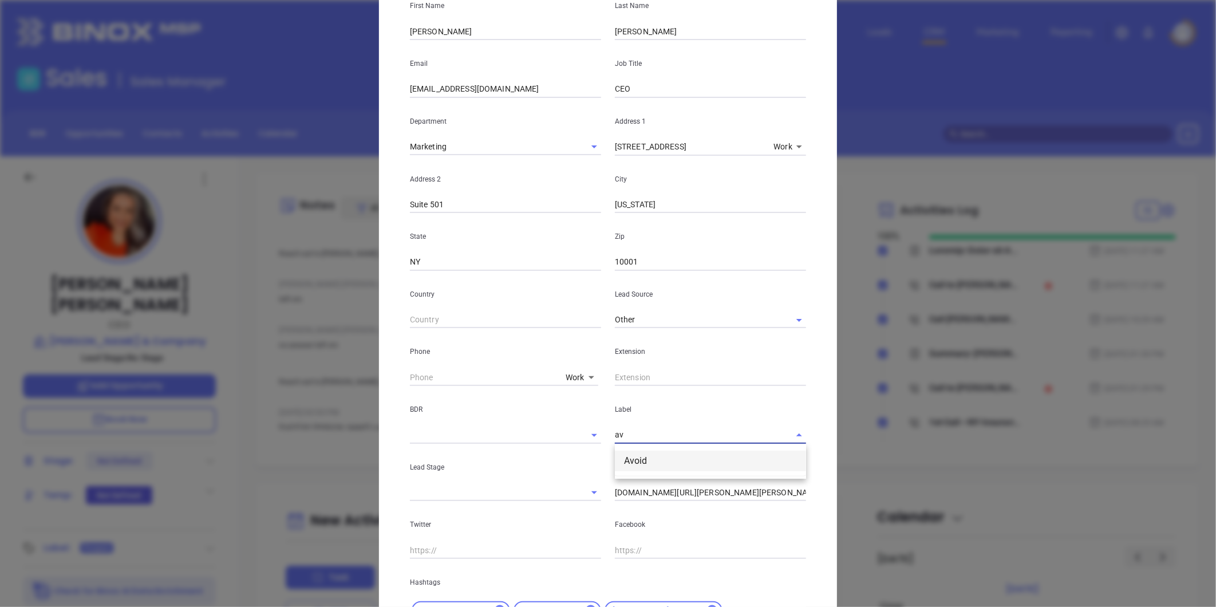
click at [636, 461] on li "Avoid" at bounding box center [710, 460] width 191 height 21
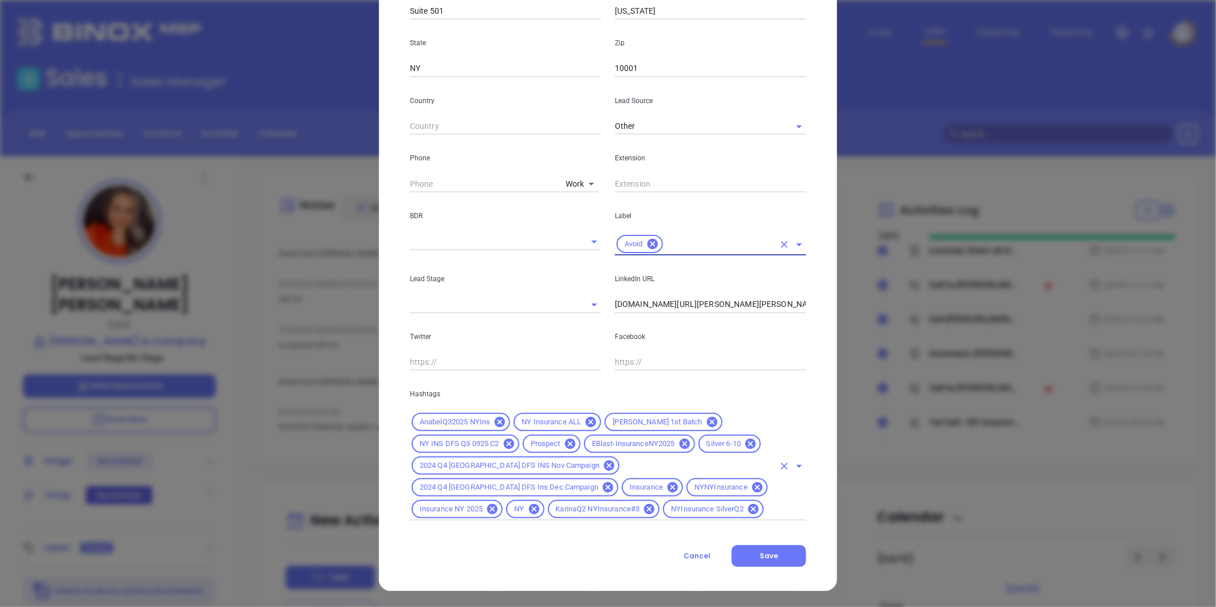
click at [642, 517] on div "AnabelQ32025 NYIns NY Insurance ALL Alex 1st Batch NY INS DFS Q3 0925 C2 Prospe…" at bounding box center [608, 465] width 396 height 109
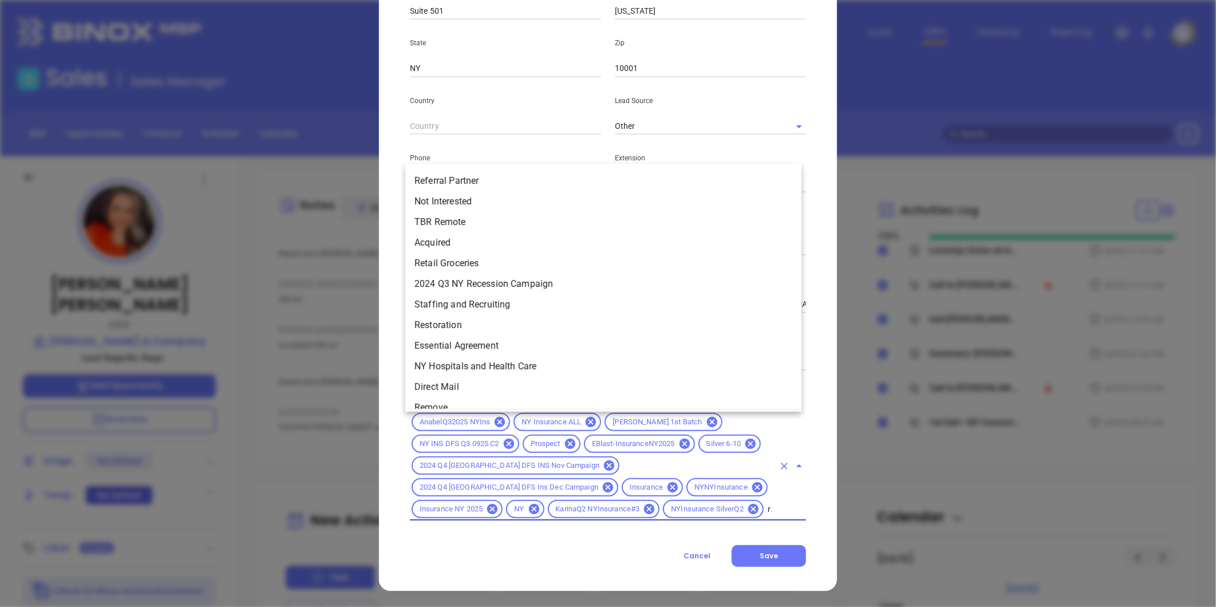
type input "remo"
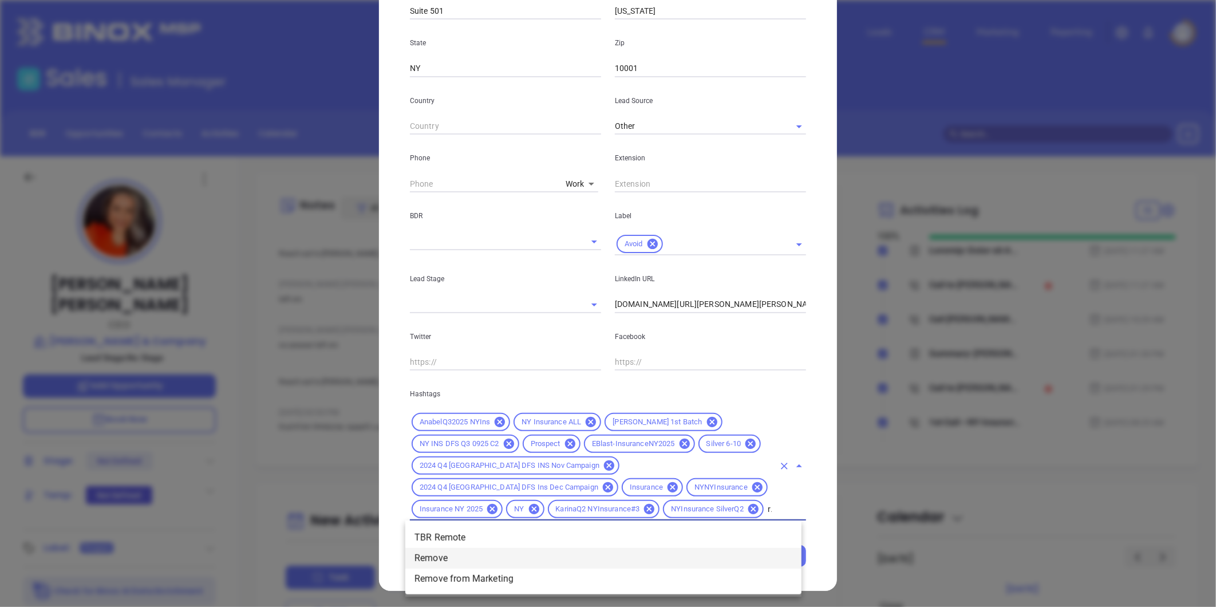
click at [496, 555] on li "Remove" at bounding box center [603, 558] width 396 height 21
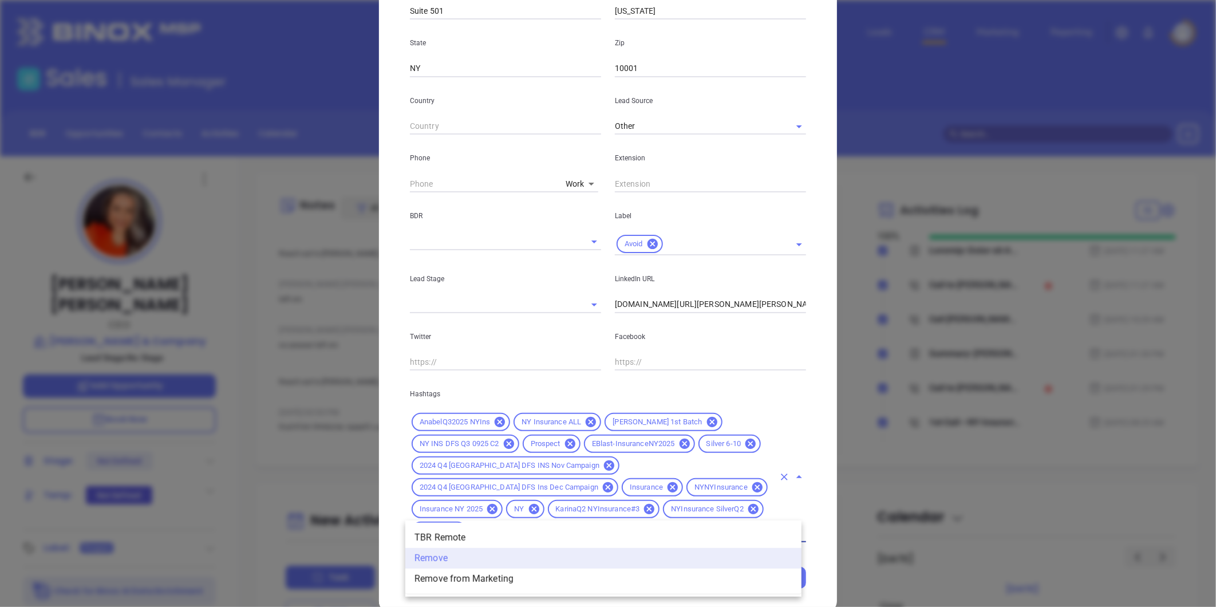
type input "remo"
click at [501, 584] on li "Remove from Marketing" at bounding box center [603, 578] width 396 height 21
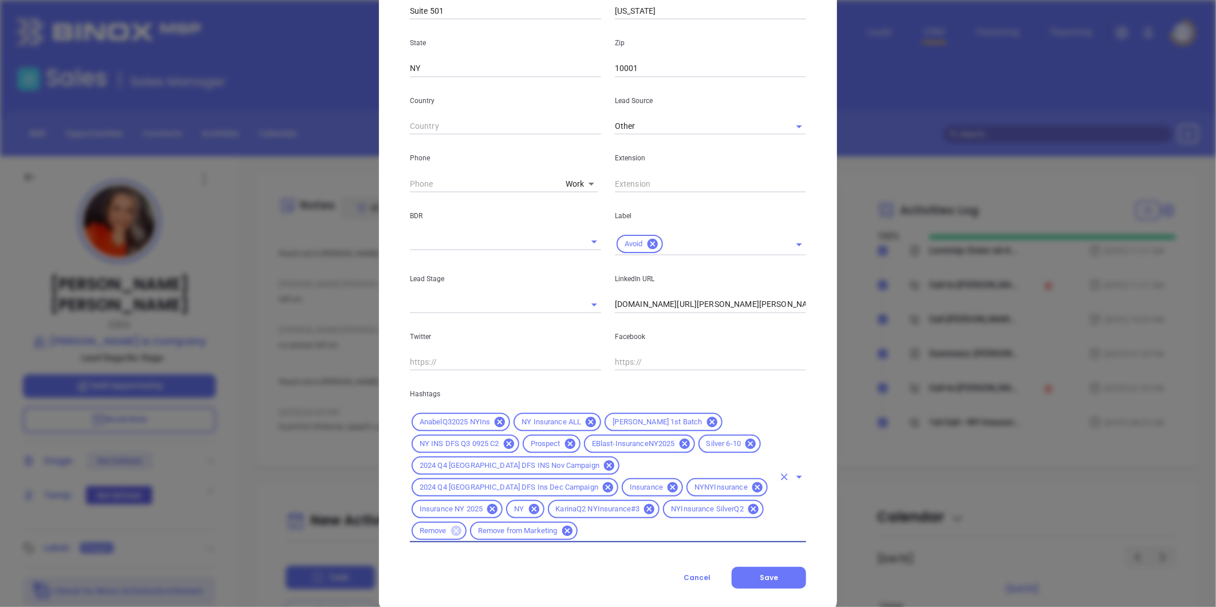
click at [461, 525] on icon at bounding box center [456, 530] width 10 height 10
click at [769, 572] on span "Save" at bounding box center [768, 577] width 18 height 10
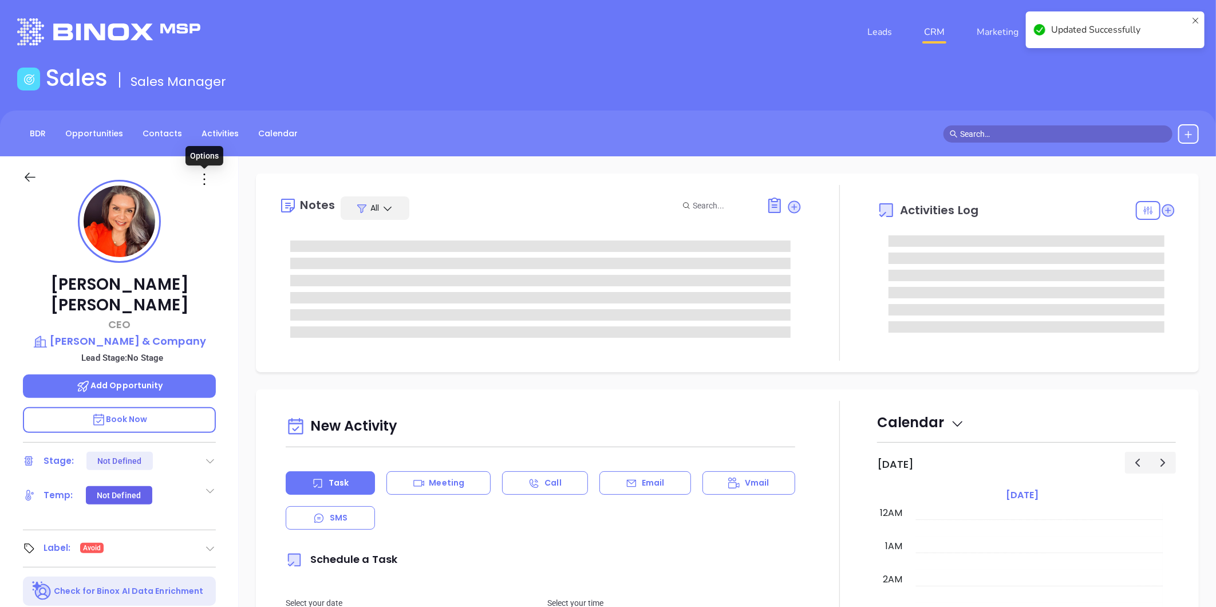
click at [204, 178] on icon at bounding box center [204, 179] width 18 height 18
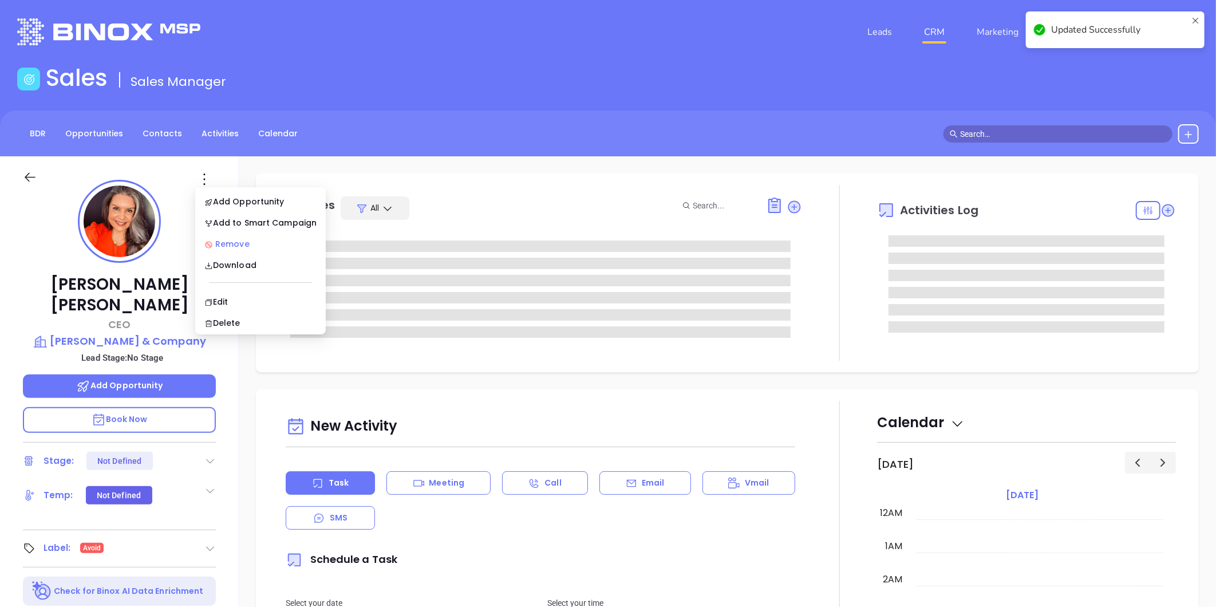
click at [244, 244] on div "Remove" at bounding box center [260, 244] width 112 height 13
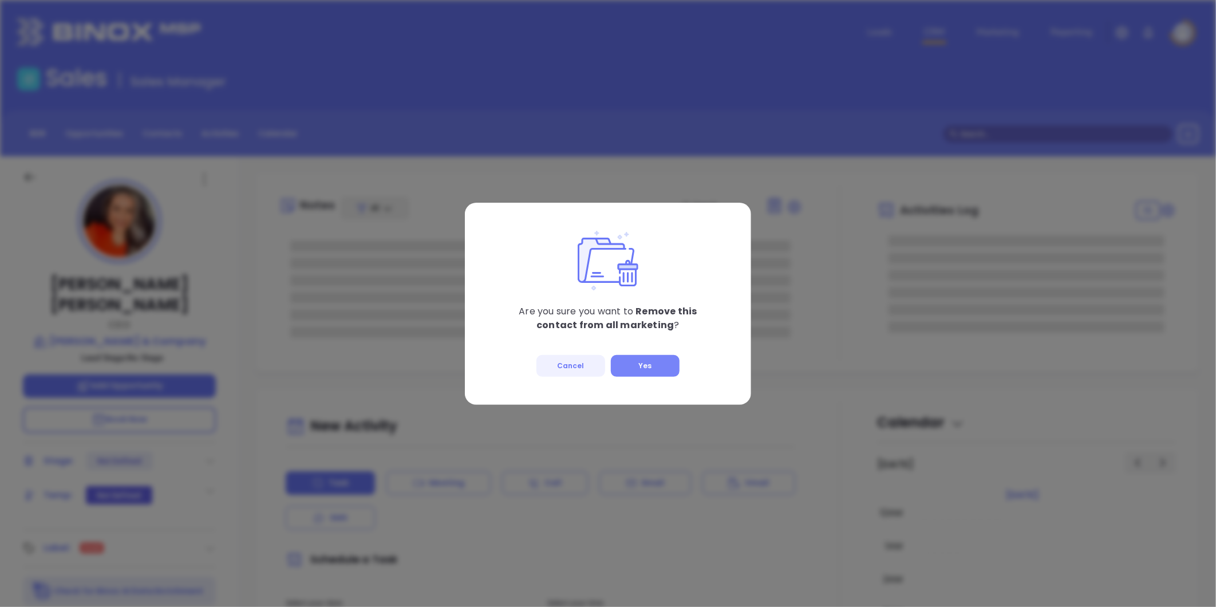
click at [639, 367] on button "Yes" at bounding box center [645, 366] width 69 height 22
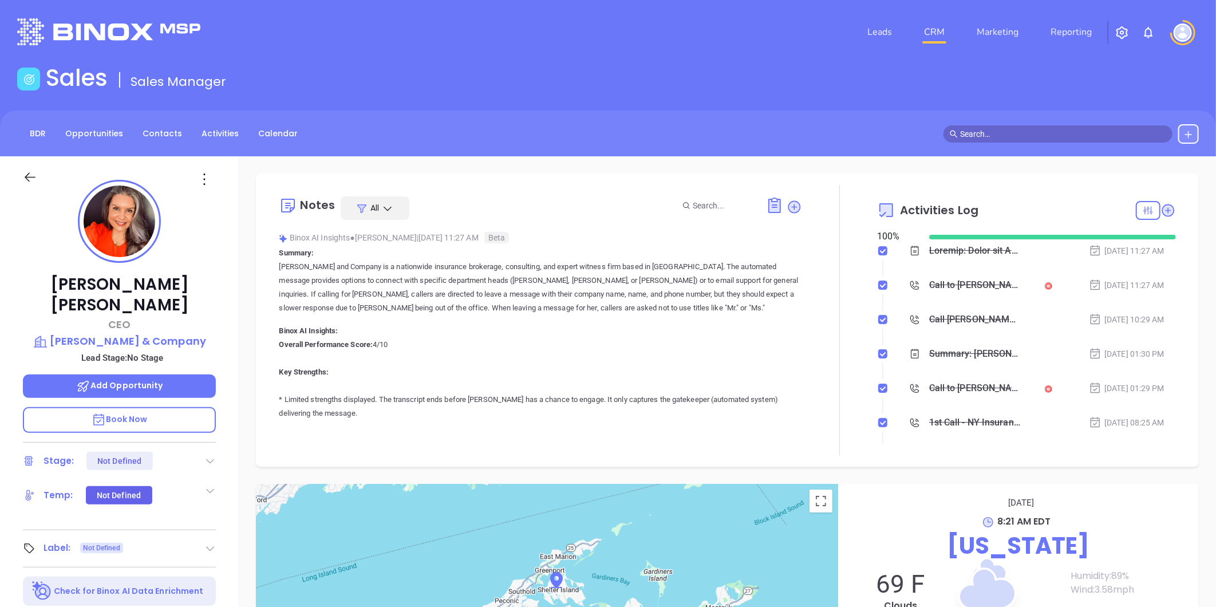
scroll to position [254, 0]
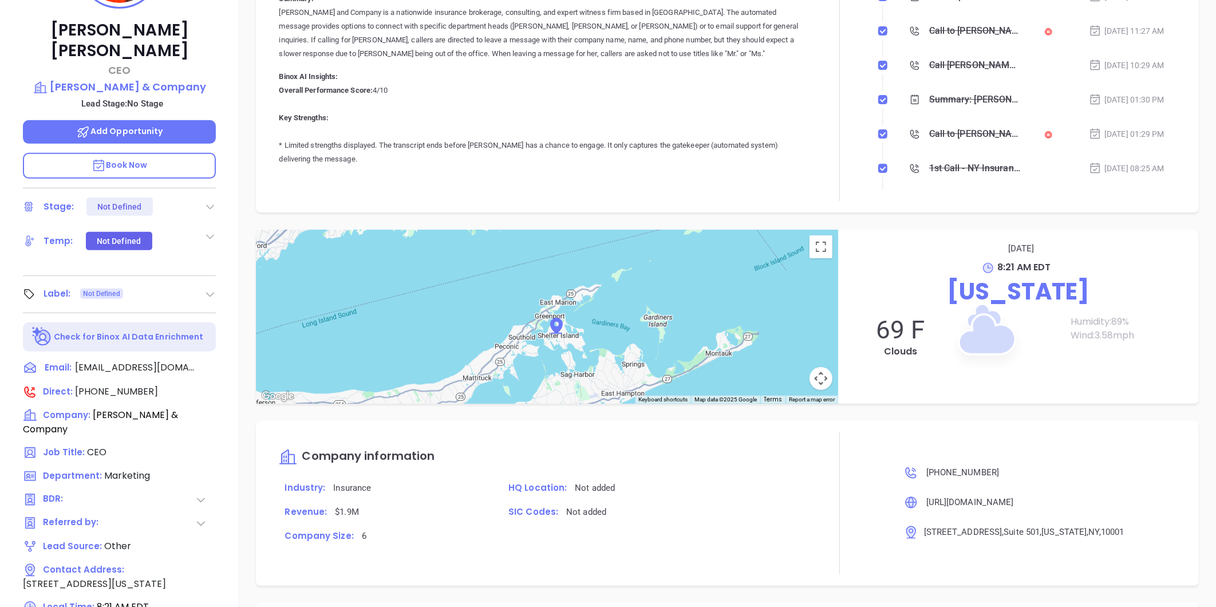
click at [210, 288] on icon at bounding box center [209, 293] width 11 height 11
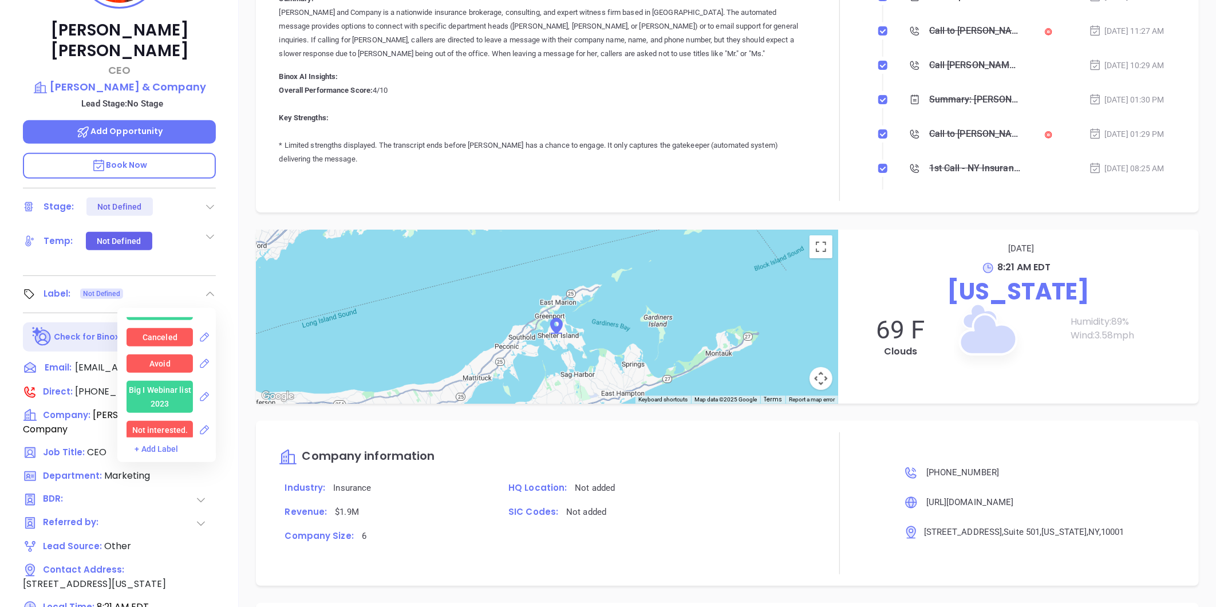
scroll to position [1971, 0]
click at [151, 359] on div "Avoid" at bounding box center [159, 363] width 21 height 18
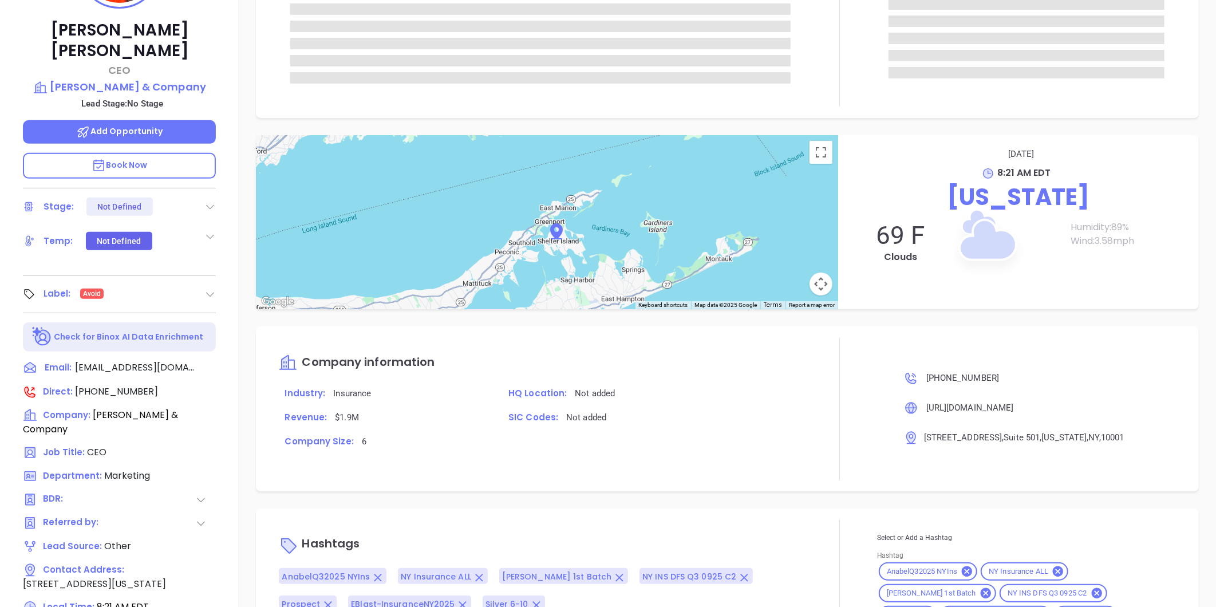
click at [248, 213] on div "← Move left → Move right ↑ Move up ↓ Move down + Zoom in - Zoom out Home Jump l…" at bounding box center [727, 222] width 977 height 174
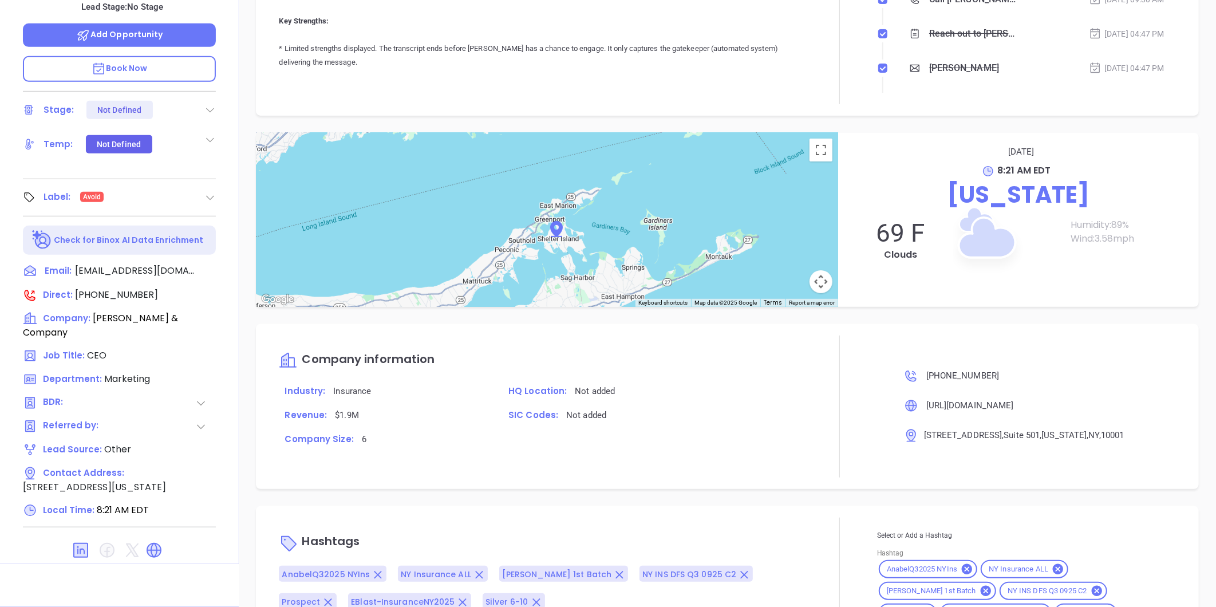
scroll to position [33, 0]
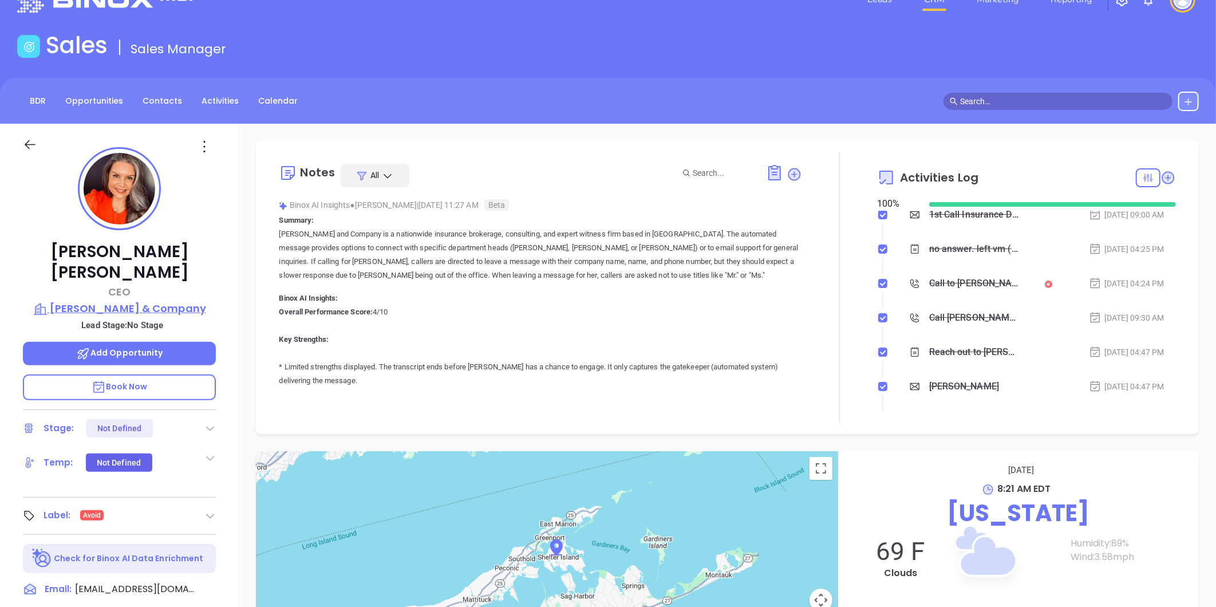
click at [160, 300] on p "Combs & Company" at bounding box center [119, 308] width 193 height 16
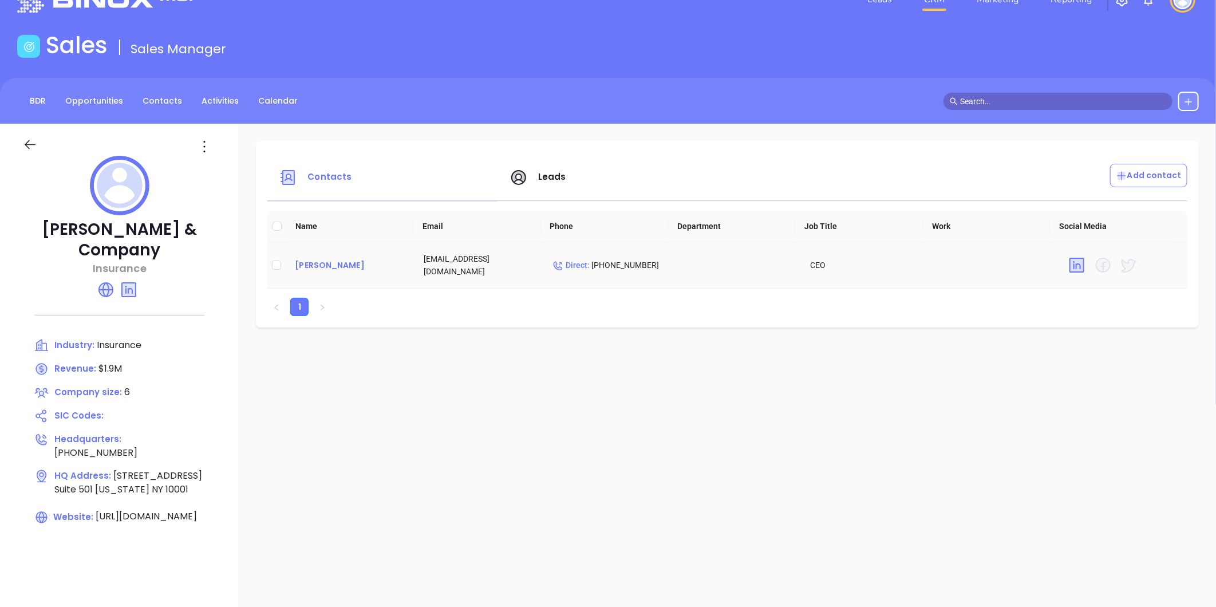
click at [342, 267] on div "Susan Combs" at bounding box center [350, 265] width 110 height 14
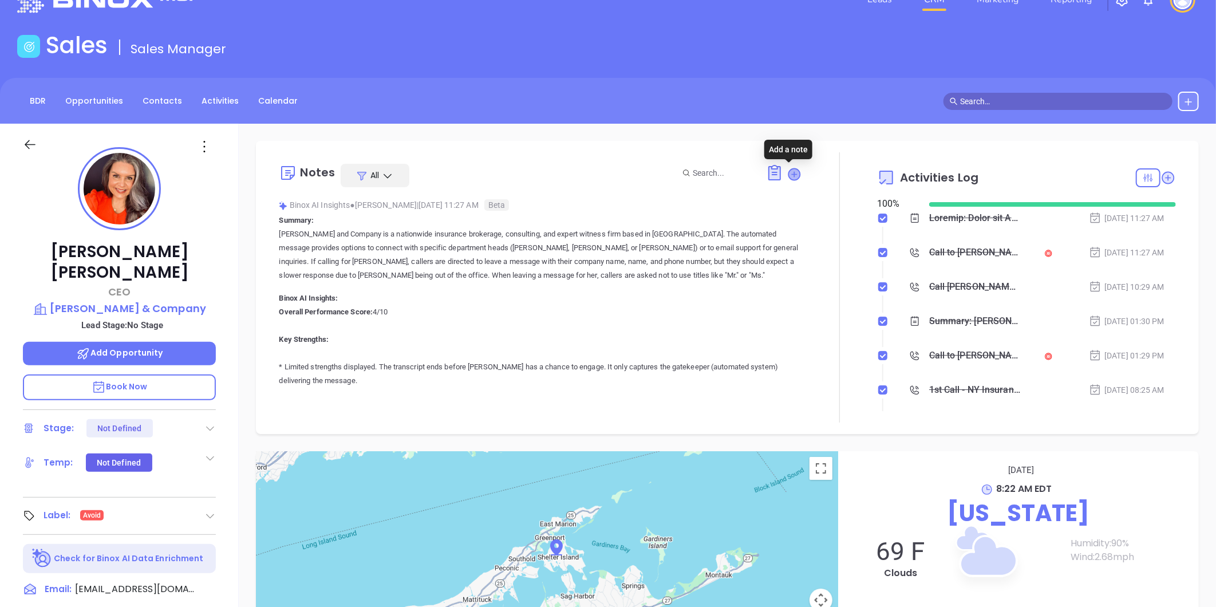
click at [792, 171] on icon at bounding box center [794, 173] width 11 height 11
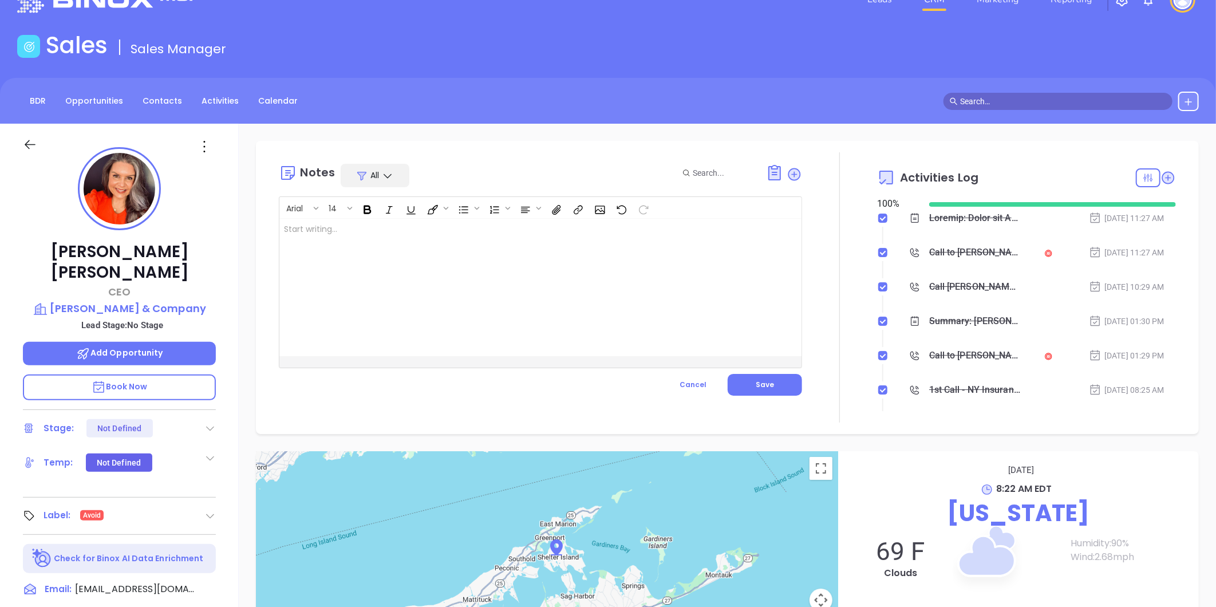
click at [401, 232] on div at bounding box center [521, 287] width 485 height 137
click at [369, 227] on p "Markes as Avoid ﻿ ﻿ ﻿" at bounding box center [522, 235] width 476 height 24
click at [750, 382] on button "Save" at bounding box center [764, 385] width 74 height 22
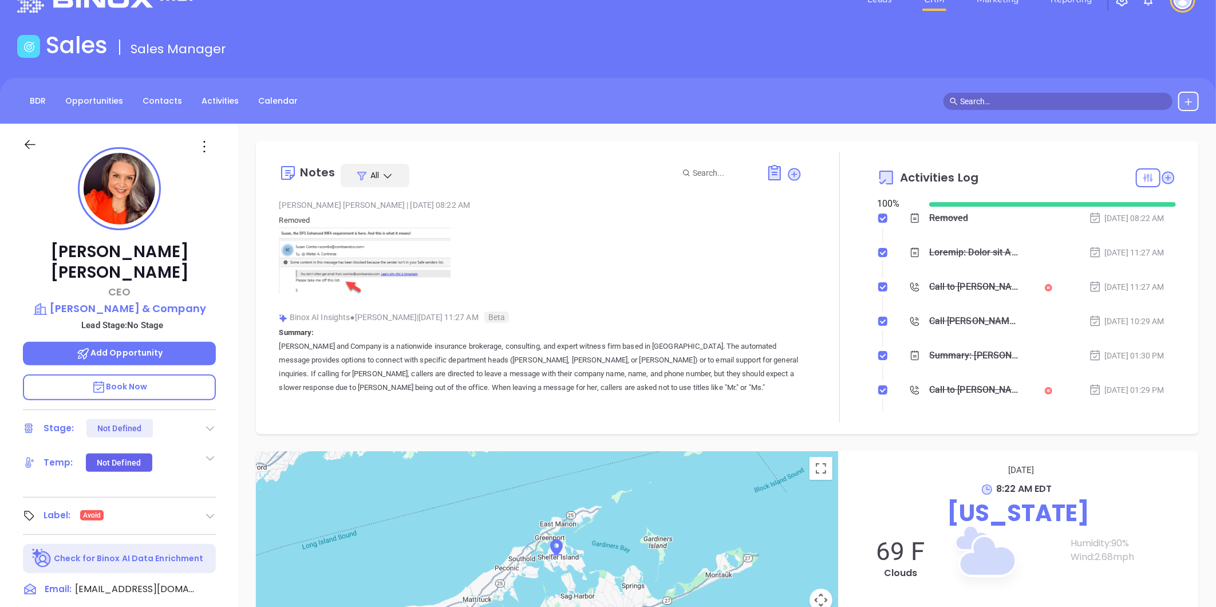
click at [205, 148] on icon at bounding box center [204, 146] width 18 height 18
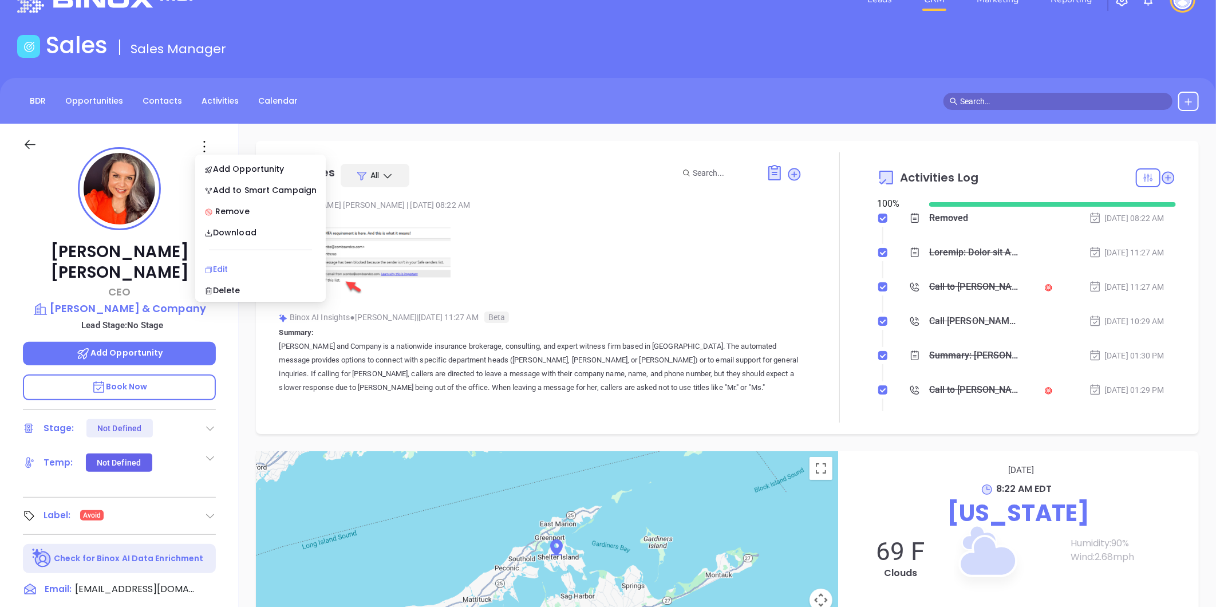
click at [230, 269] on div "Edit" at bounding box center [260, 269] width 112 height 13
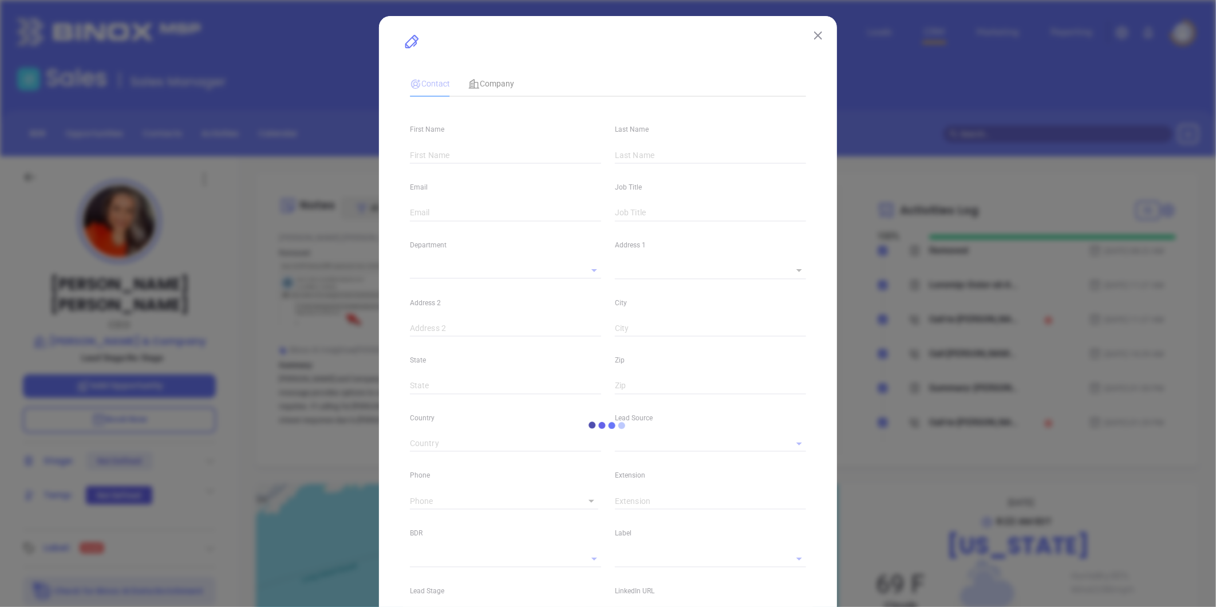
type input "Susan"
type input "Combs"
type input "scombs@combsandco.com"
type input "CEO"
type textarea "234 Fifth Avenue"
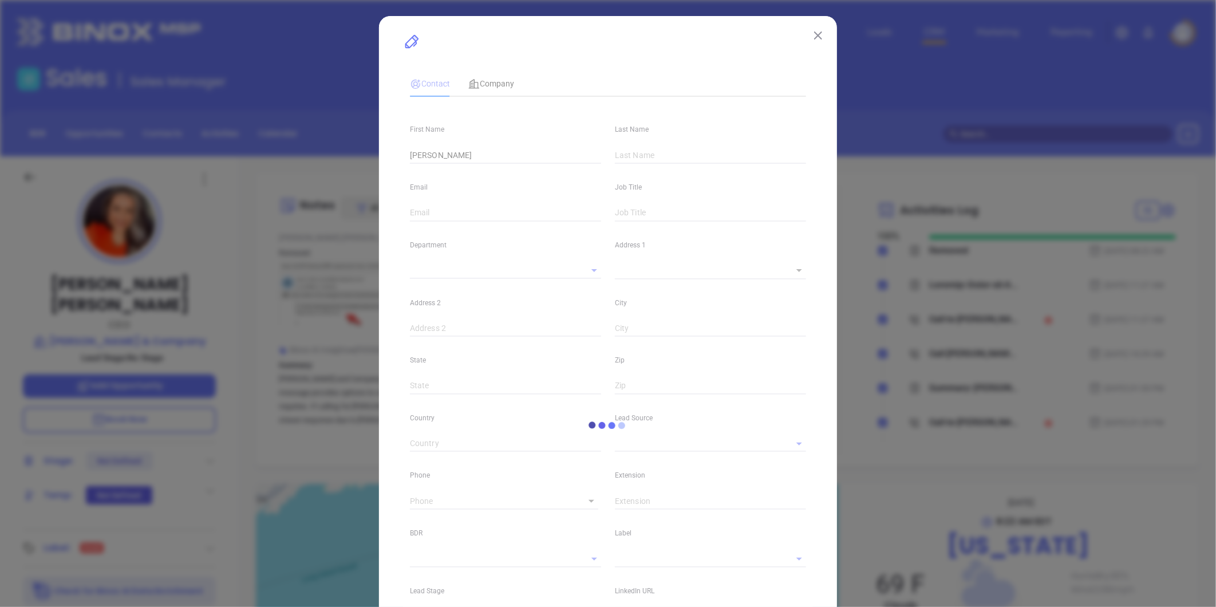
type input "1"
type input "Suite 501"
type input "New York"
type input "NY"
type input "10001"
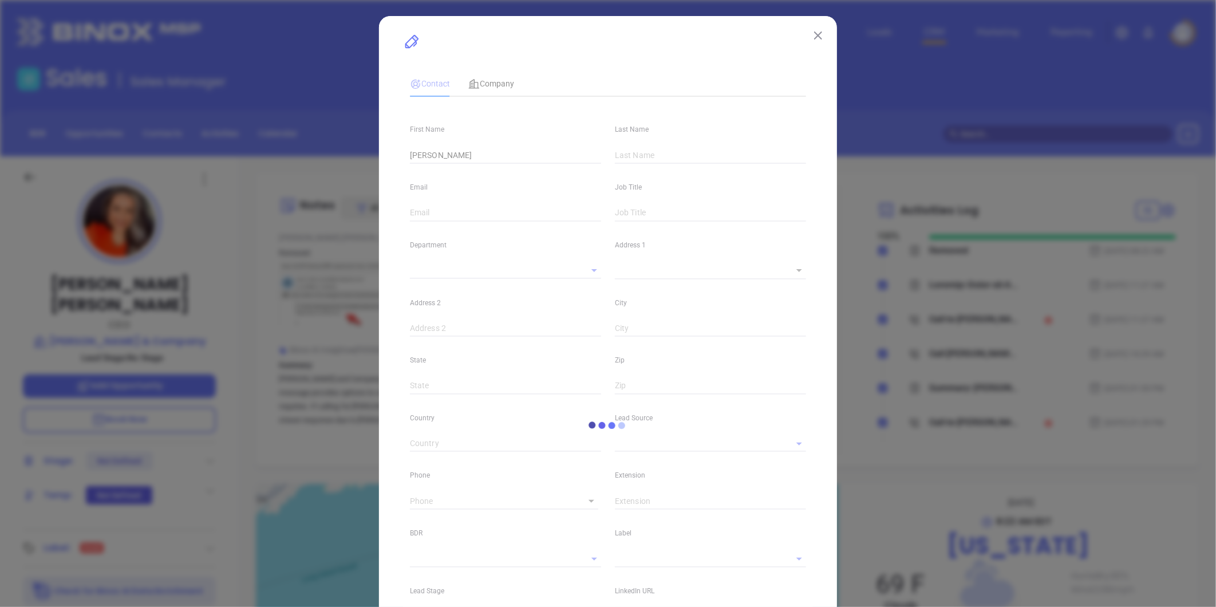
type input "www.linkedin.com/in/susan-l-combs"
type input "Marketing"
type input "Other"
type input "1"
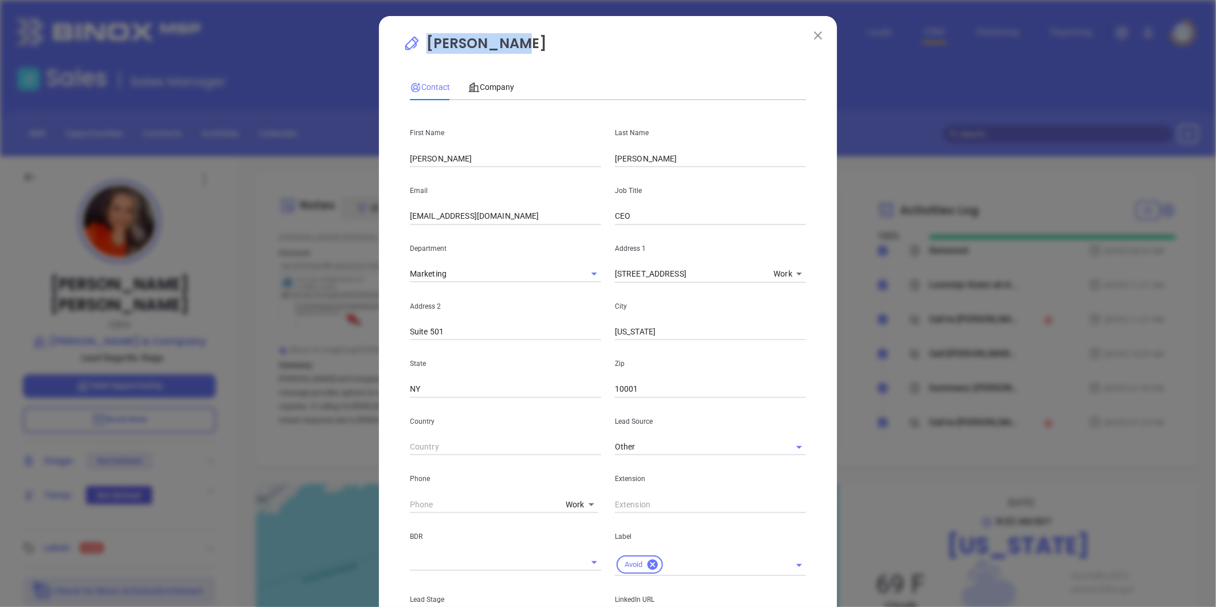
drag, startPoint x: 529, startPoint y: 37, endPoint x: 516, endPoint y: 41, distance: 13.2
click at [516, 41] on p "Susan Combs" at bounding box center [608, 46] width 410 height 26
copy p "Susan Combs"
drag, startPoint x: 490, startPoint y: 85, endPoint x: 489, endPoint y: 101, distance: 16.1
click at [490, 85] on span "Company" at bounding box center [491, 86] width 46 height 9
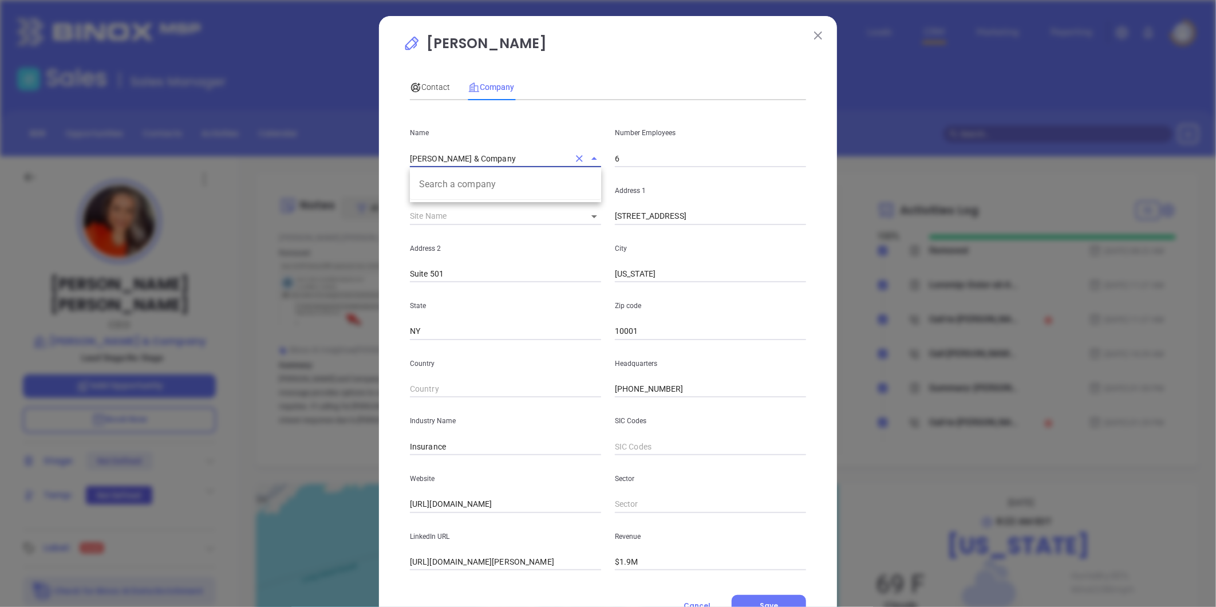
click at [406, 167] on div "Name Combs & Company Search a company" at bounding box center [505, 138] width 205 height 58
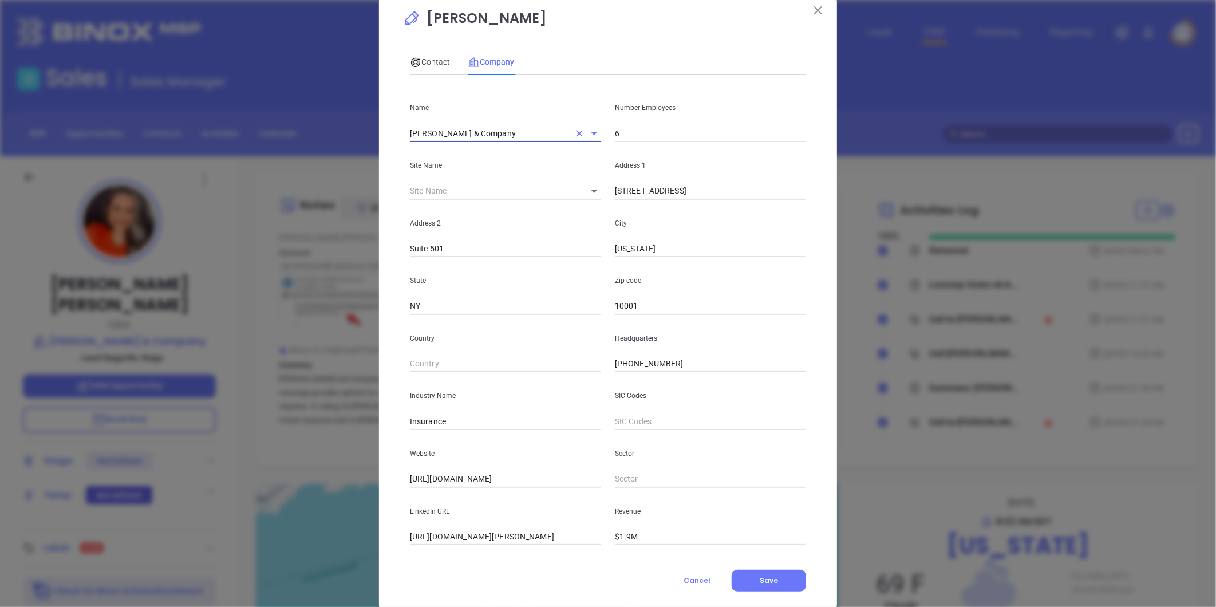
scroll to position [50, 0]
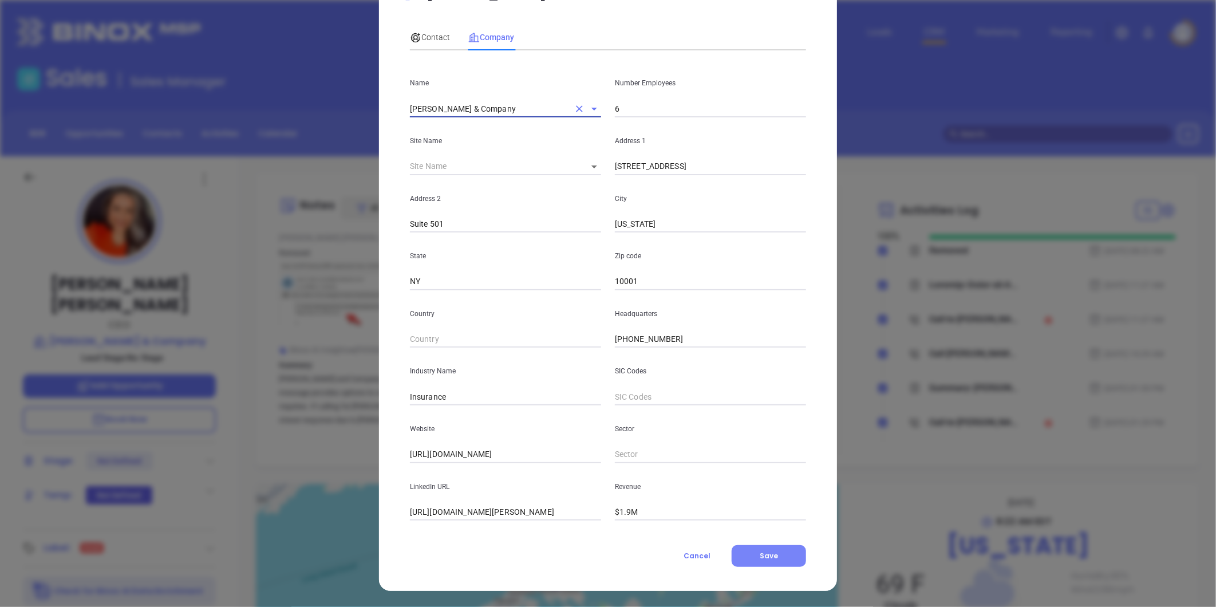
drag, startPoint x: 760, startPoint y: 551, endPoint x: 751, endPoint y: 548, distance: 8.9
click at [759, 551] on span "Save" at bounding box center [768, 556] width 18 height 10
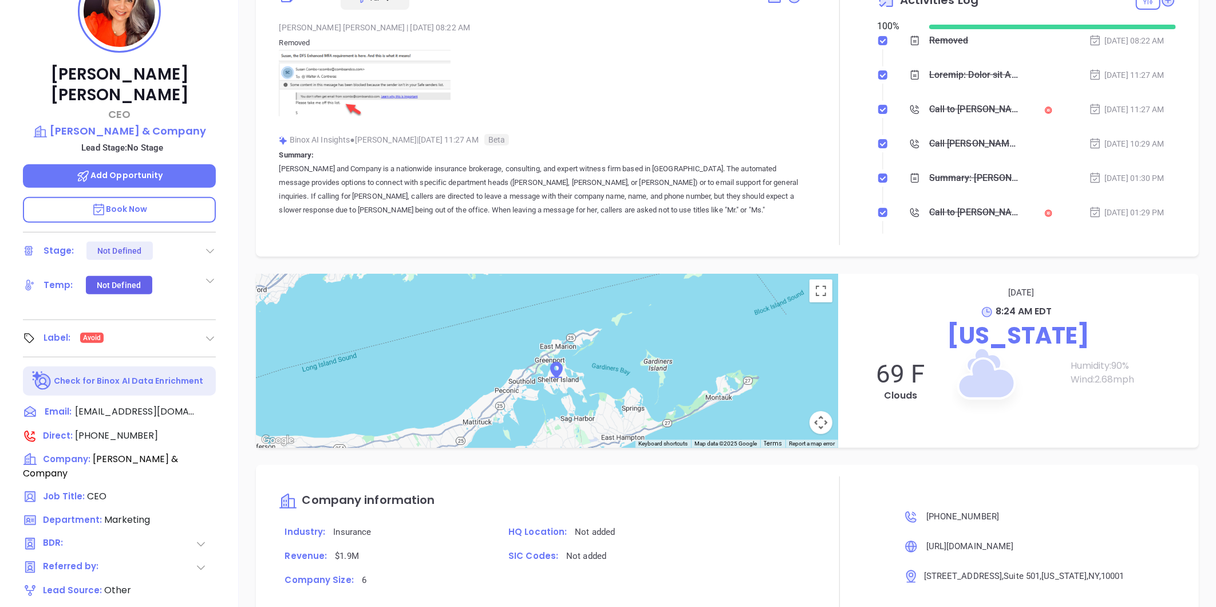
scroll to position [160, 0]
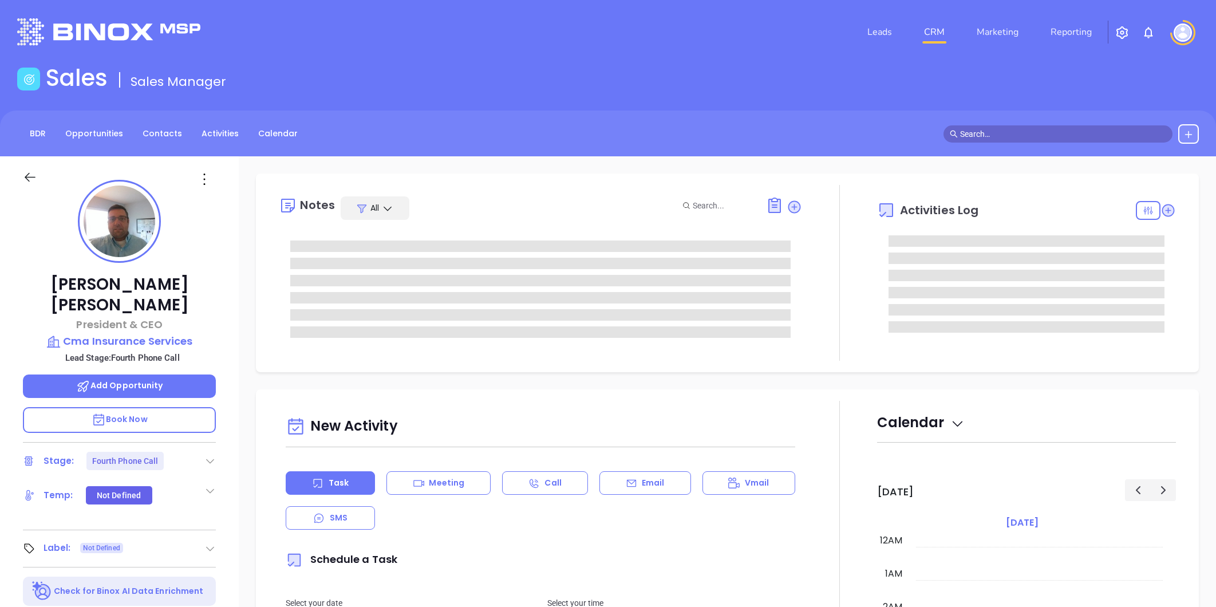
type input "Liz Cruz"
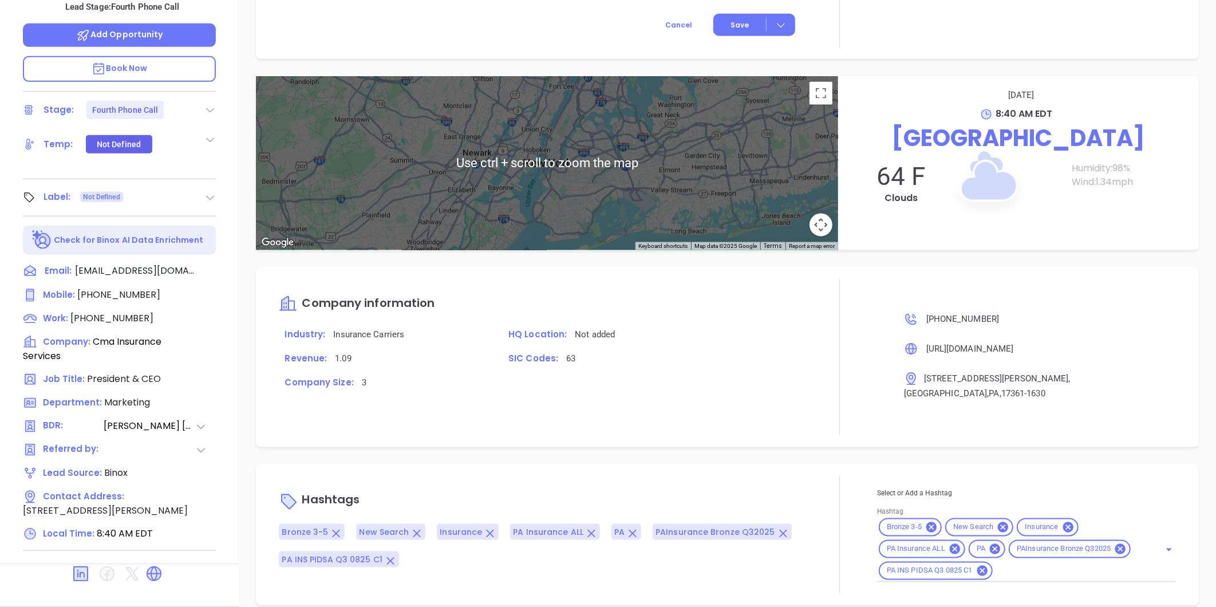
scroll to position [415, 0]
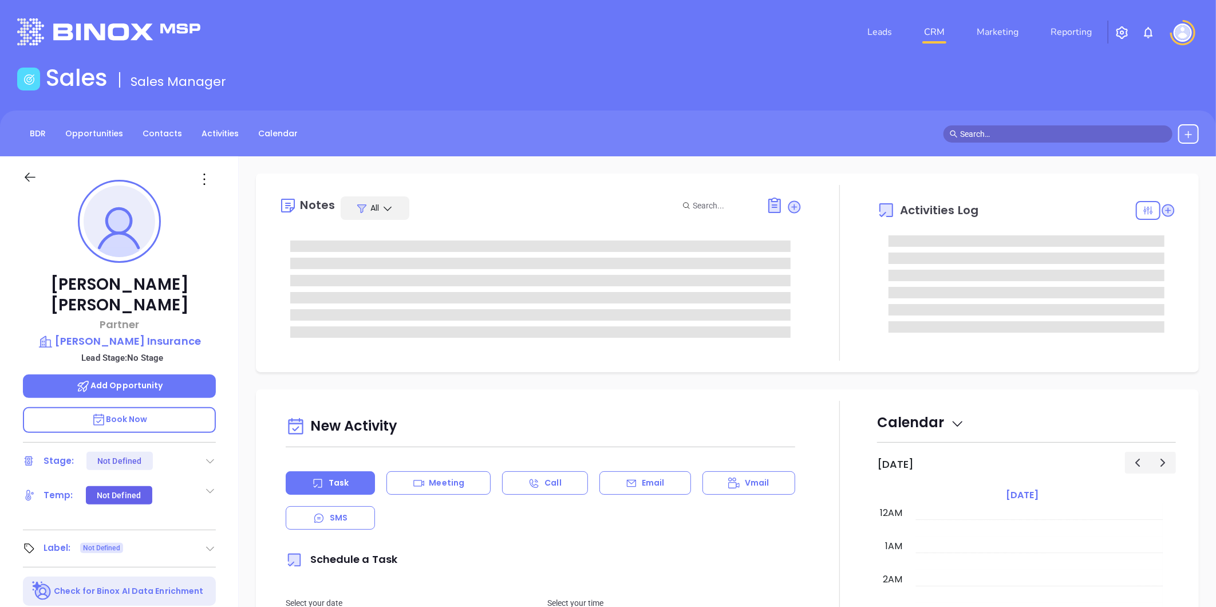
scroll to position [233, 0]
type input "[PERSON_NAME]"
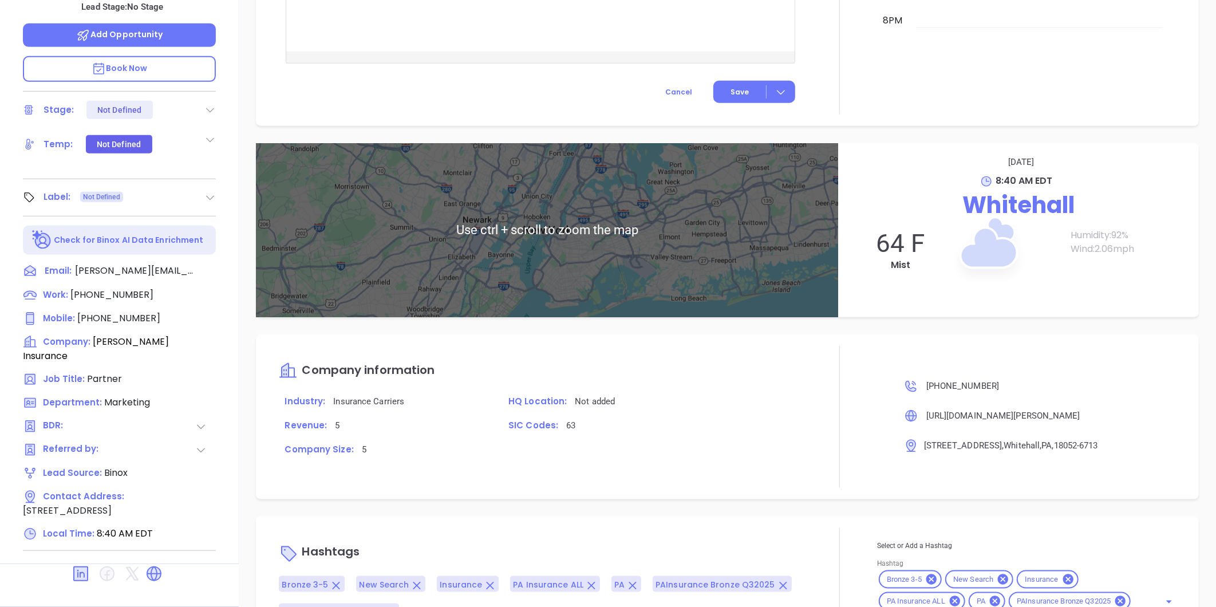
scroll to position [575, 0]
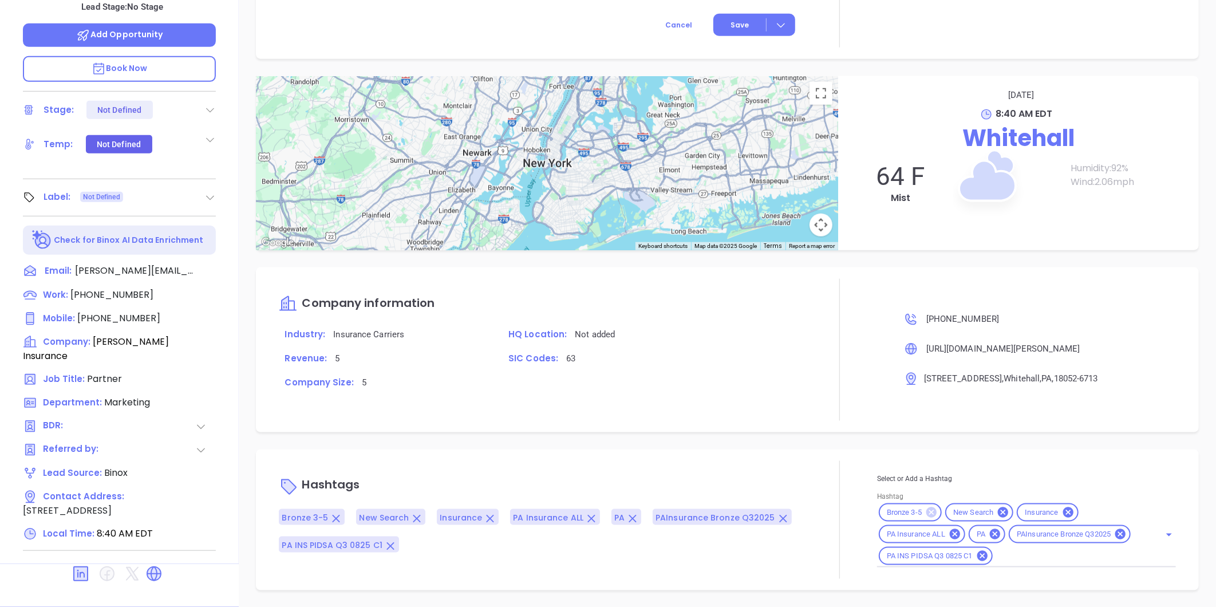
click at [926, 508] on icon at bounding box center [931, 512] width 10 height 10
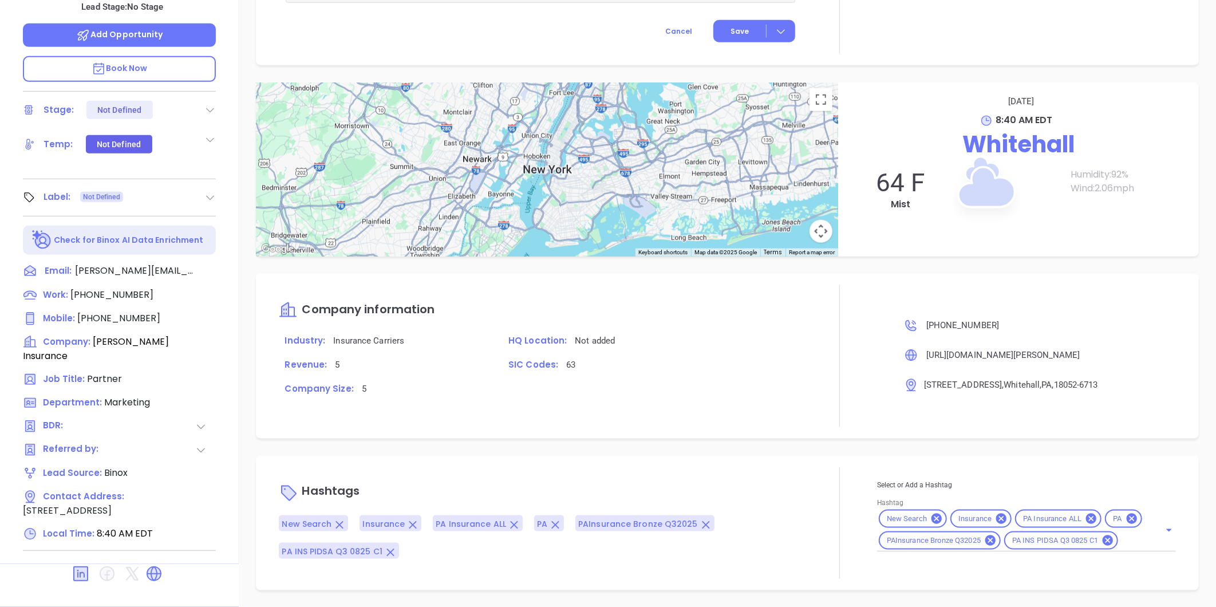
click at [1122, 535] on input "Hashtag" at bounding box center [1131, 540] width 24 height 14
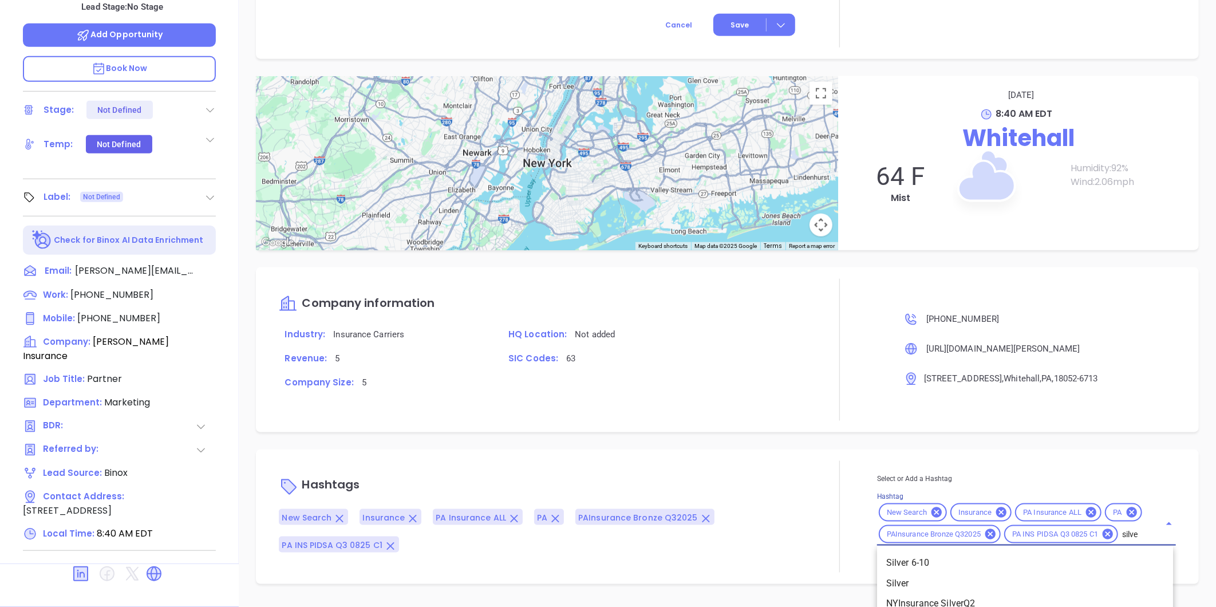
type input "silver"
click at [916, 556] on li "Silver 6-10" at bounding box center [1025, 562] width 296 height 21
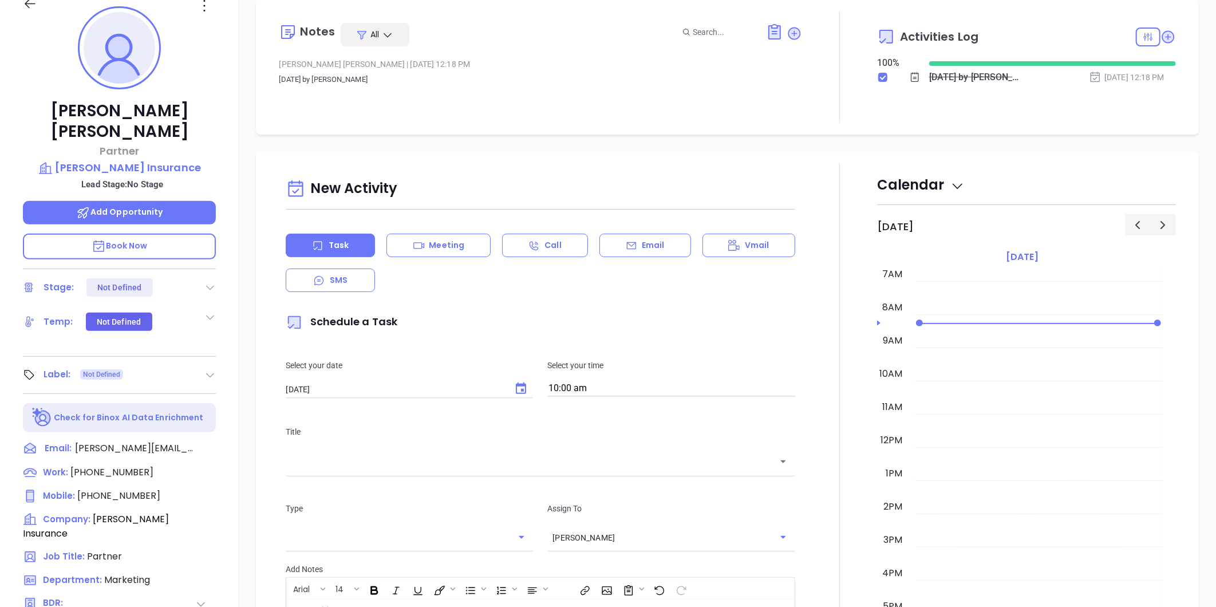
scroll to position [0, 0]
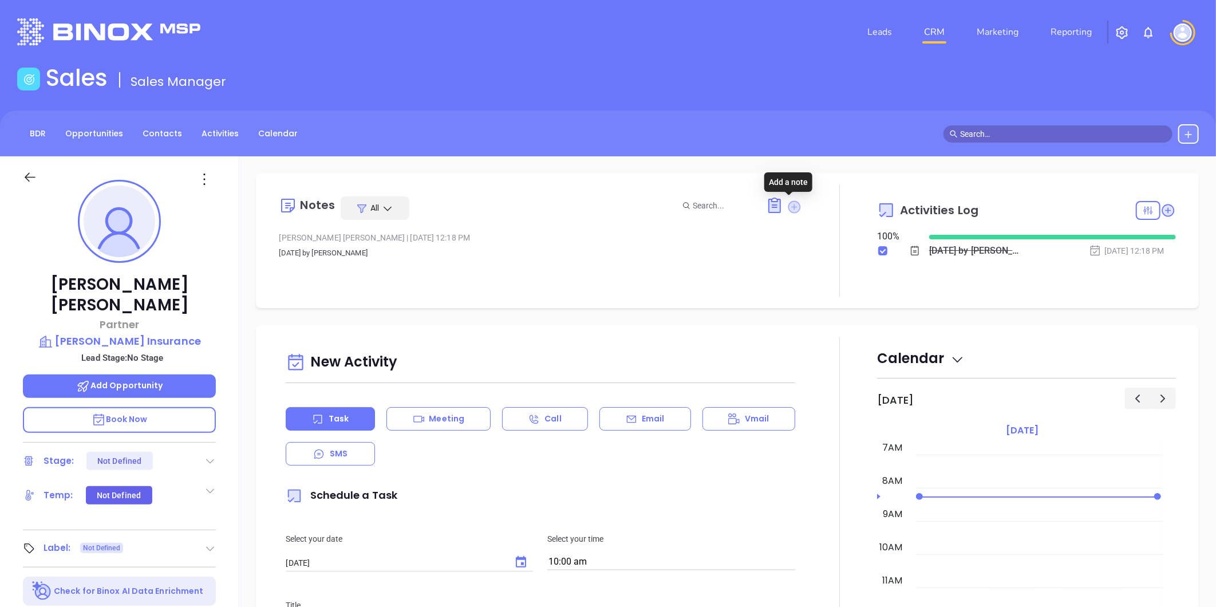
click at [789, 206] on icon at bounding box center [794, 206] width 13 height 13
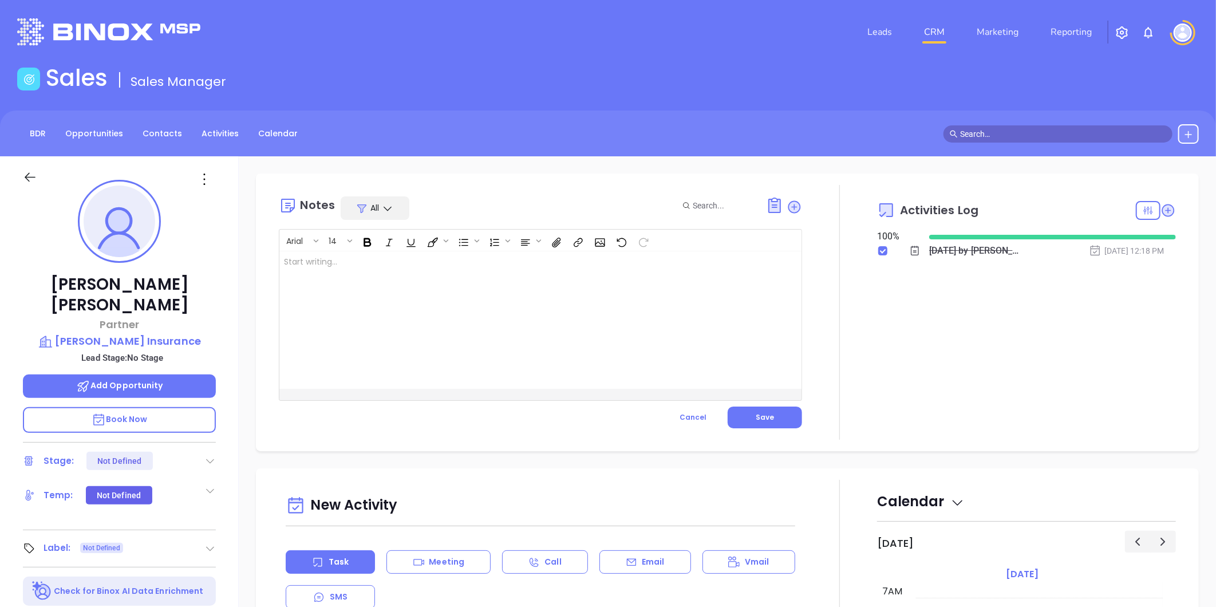
click at [520, 270] on div at bounding box center [521, 319] width 485 height 137
click at [755, 414] on span "Save" at bounding box center [764, 417] width 18 height 10
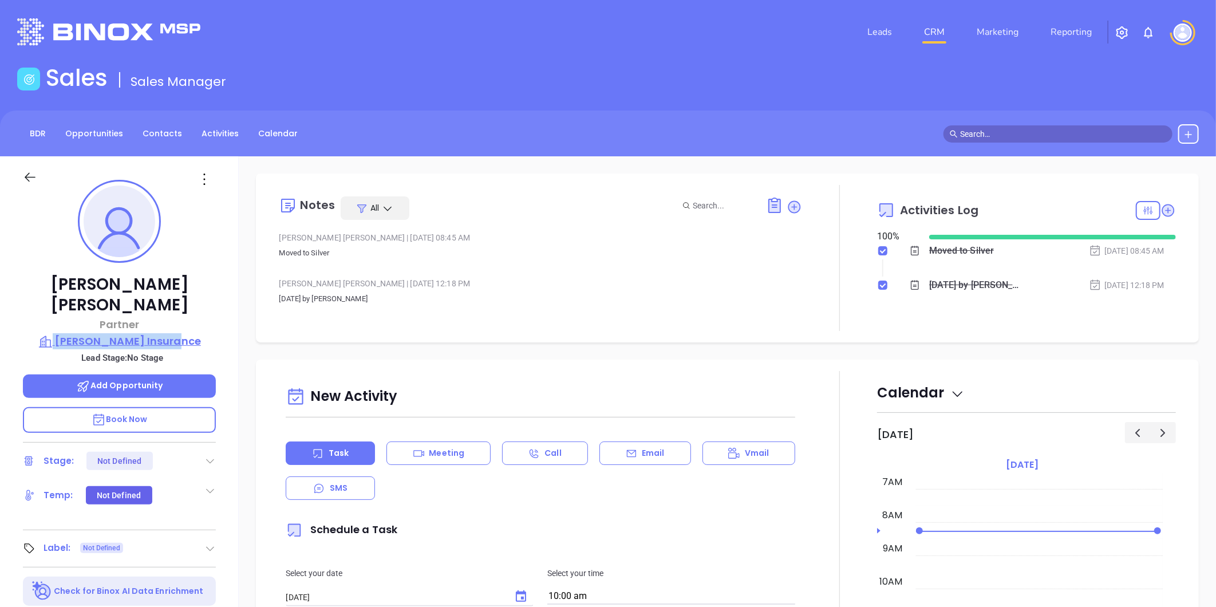
drag, startPoint x: 204, startPoint y: 311, endPoint x: 195, endPoint y: 325, distance: 17.0
click at [195, 325] on div "[PERSON_NAME] Partner [PERSON_NAME] Insurance Lead Stage: No Stage Add Opportun…" at bounding box center [119, 535] width 239 height 758
copy div "[PERSON_NAME] Insurance"
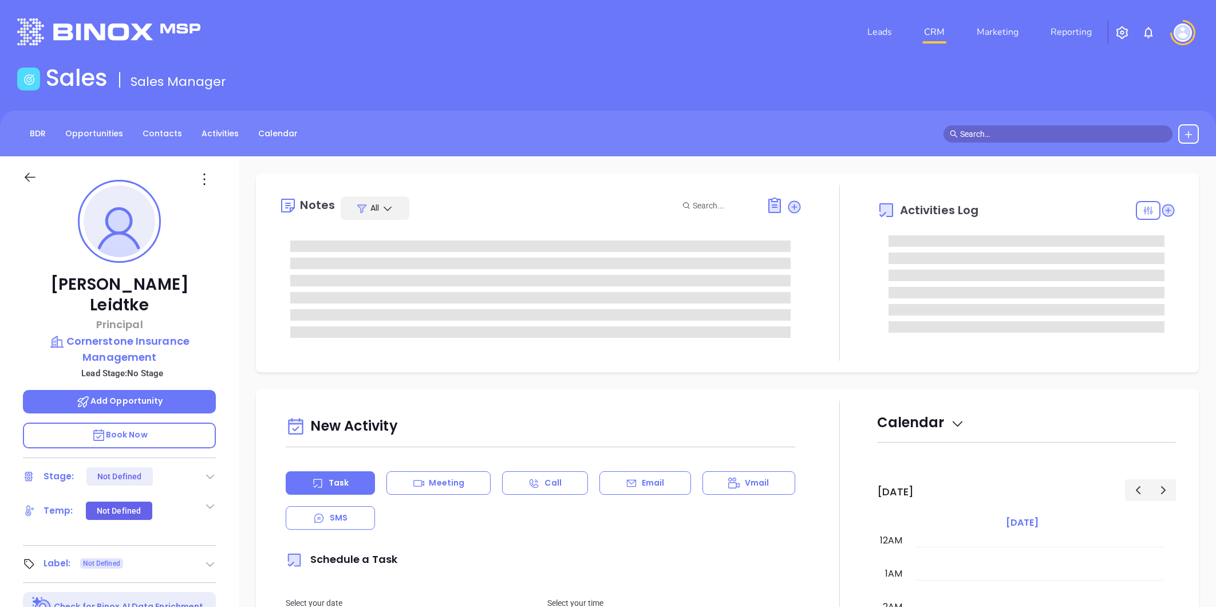
type input "[DATE]"
type input "[PERSON_NAME]"
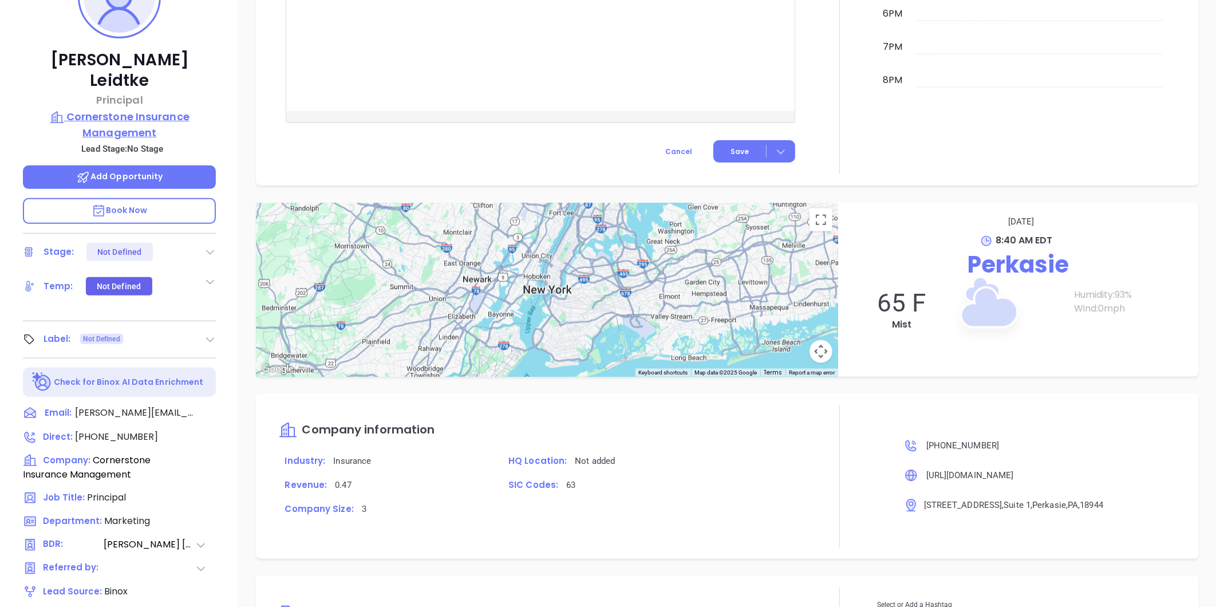
scroll to position [96, 0]
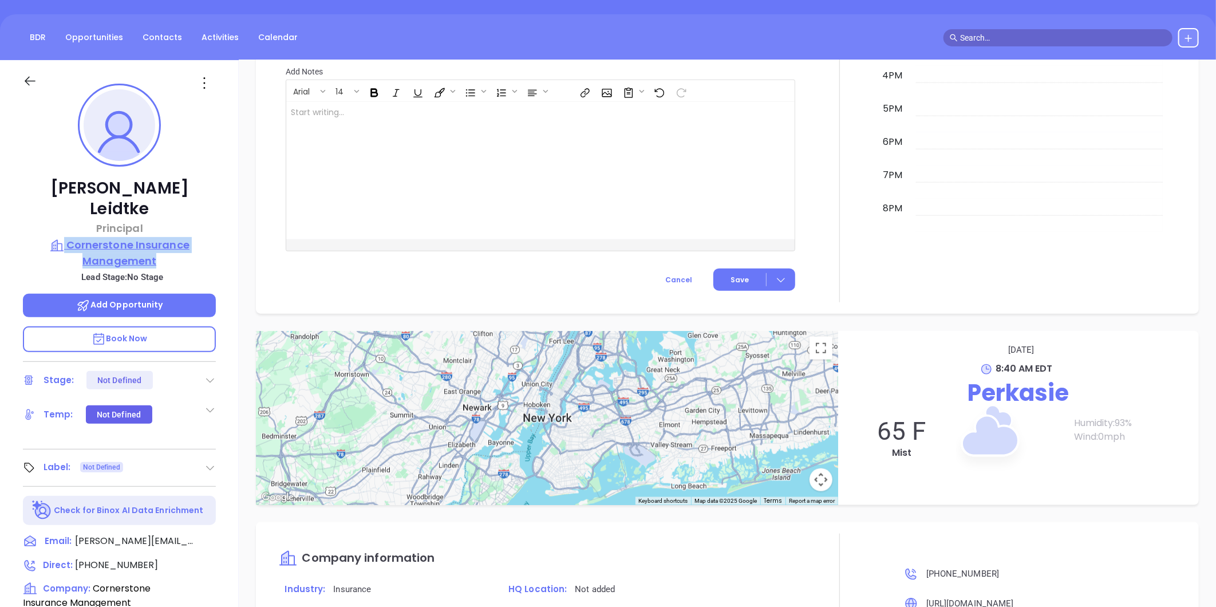
drag, startPoint x: 199, startPoint y: 210, endPoint x: 189, endPoint y: 232, distance: 24.1
click at [189, 232] on div "[PERSON_NAME] Principal Cornerstone Insurance Management Lead Stage: No Stage A…" at bounding box center [119, 439] width 239 height 758
copy div "Cornerstone Insurance Management"
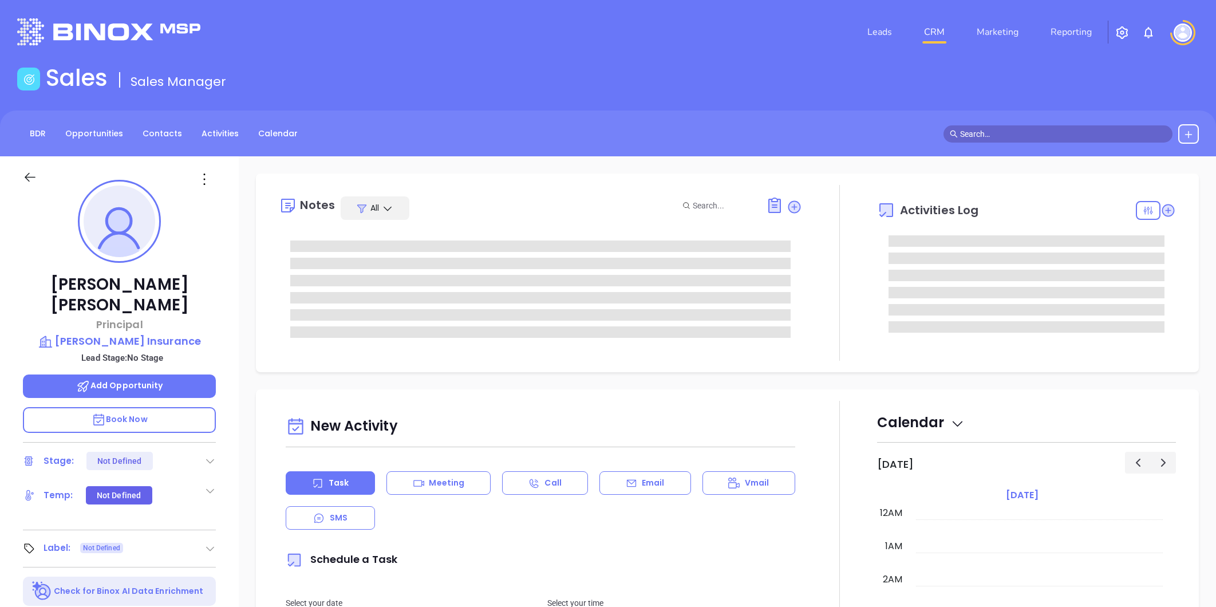
type input "[PERSON_NAME]"
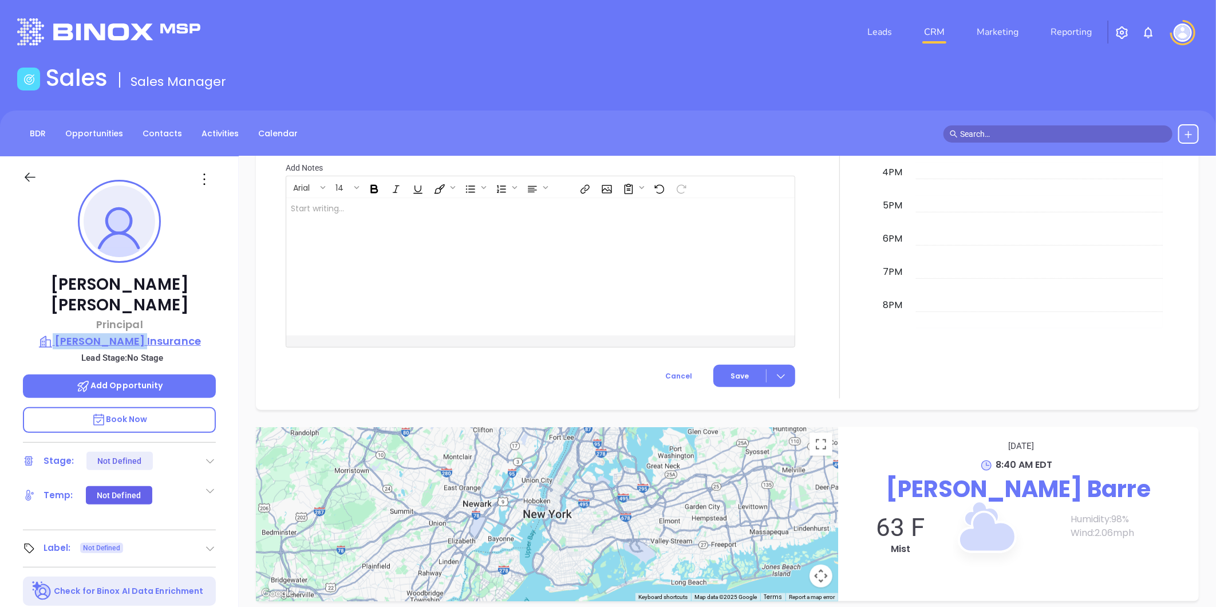
drag, startPoint x: 199, startPoint y: 306, endPoint x: 196, endPoint y: 317, distance: 10.6
click at [196, 317] on div "[PERSON_NAME] Principal [PERSON_NAME] Insurance Lead Stage: No Stage Add Opport…" at bounding box center [119, 535] width 239 height 758
copy div "[PERSON_NAME] Insurance"
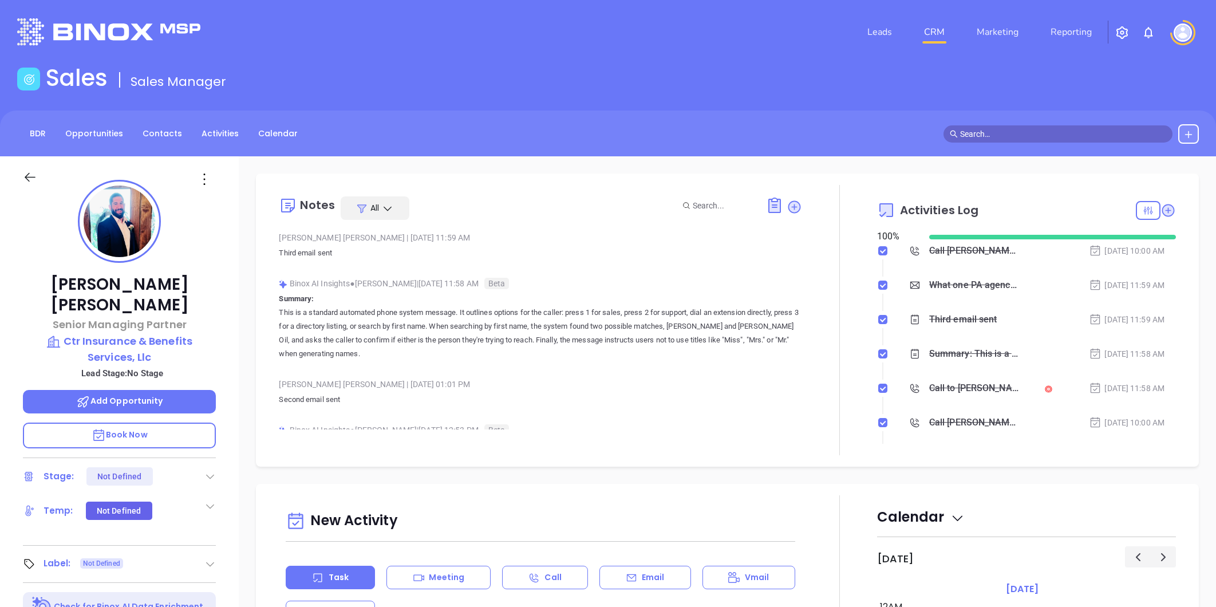
type input "[PERSON_NAME]"
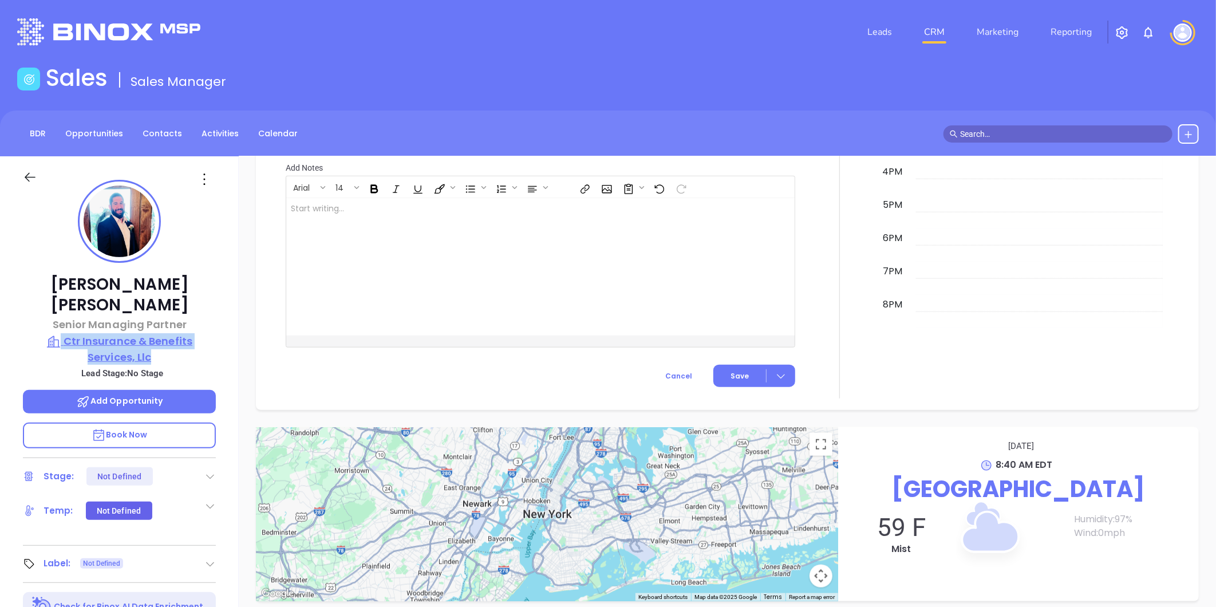
drag, startPoint x: 206, startPoint y: 309, endPoint x: 203, endPoint y: 329, distance: 19.7
click at [203, 329] on div "[PERSON_NAME] Senior Managing Partner Ctr Insurance & Benefits Services, Llc Le…" at bounding box center [119, 535] width 239 height 758
copy div "Ctr Insurance & Benefits Services, Llc"
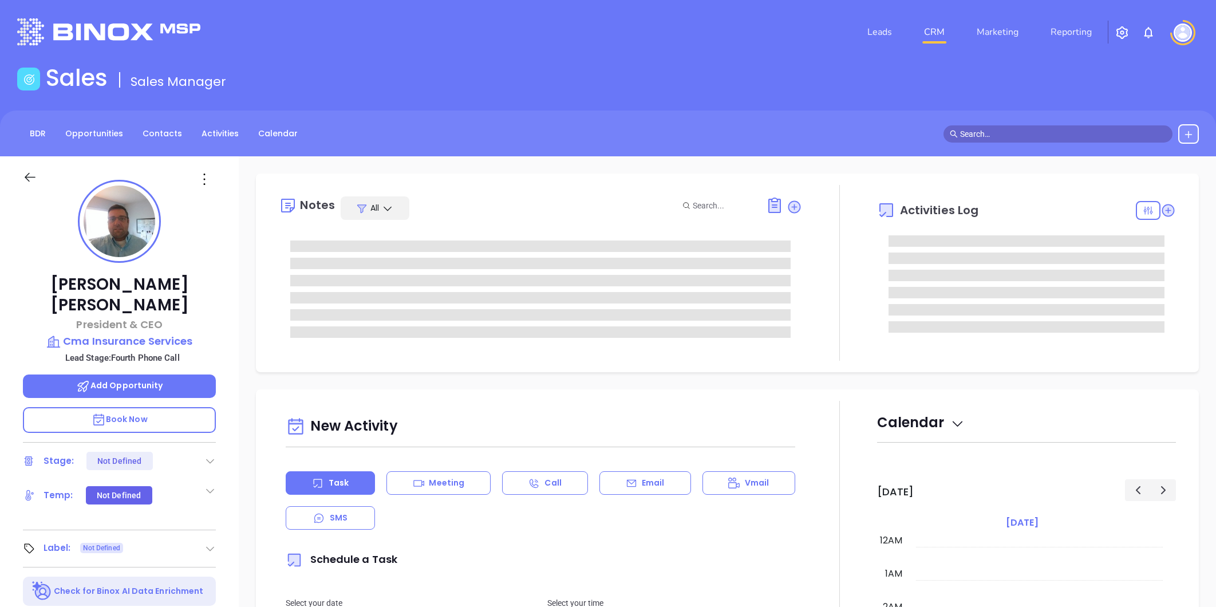
type input "[DATE]"
type input "[PERSON_NAME]"
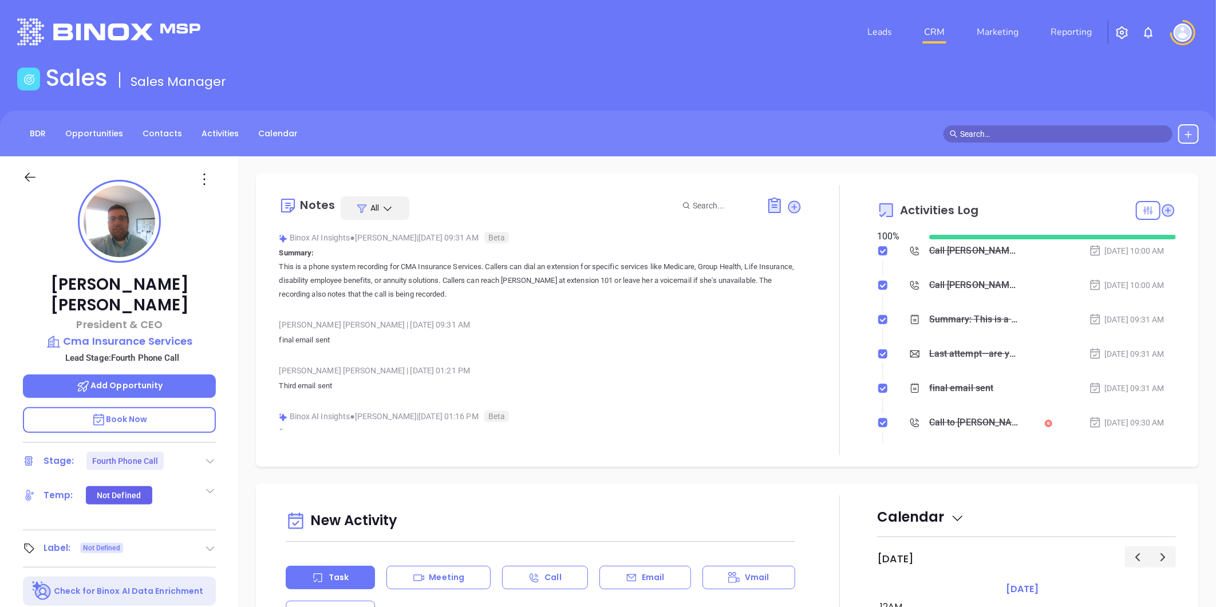
scroll to position [233, 0]
drag, startPoint x: 209, startPoint y: 306, endPoint x: 200, endPoint y: 321, distance: 17.5
click at [200, 321] on div "[PERSON_NAME] President & CEO Cma Insurance Services Lead Stage: Fourth Phone C…" at bounding box center [119, 535] width 239 height 758
copy div "Cma Insurance Services"
